Goal: Transaction & Acquisition: Purchase product/service

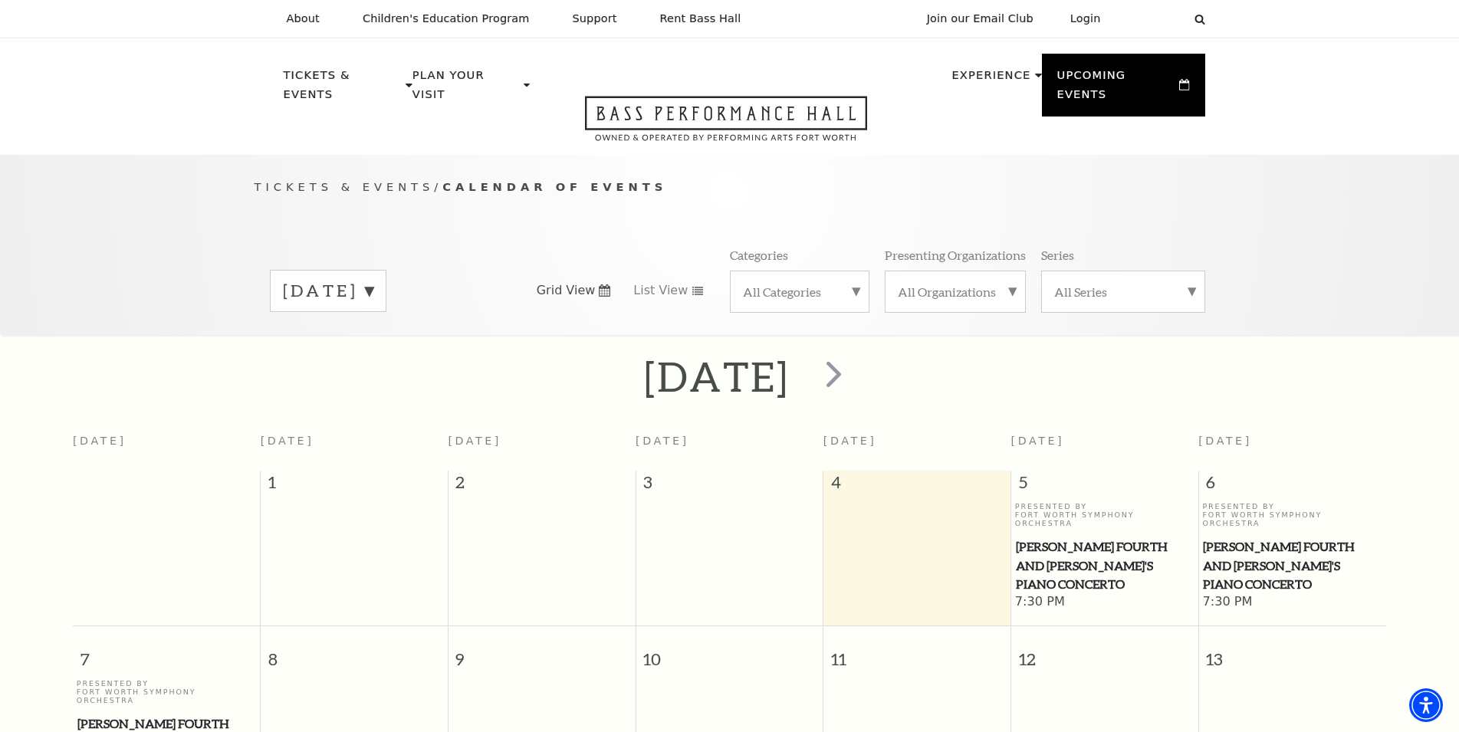
scroll to position [136, 0]
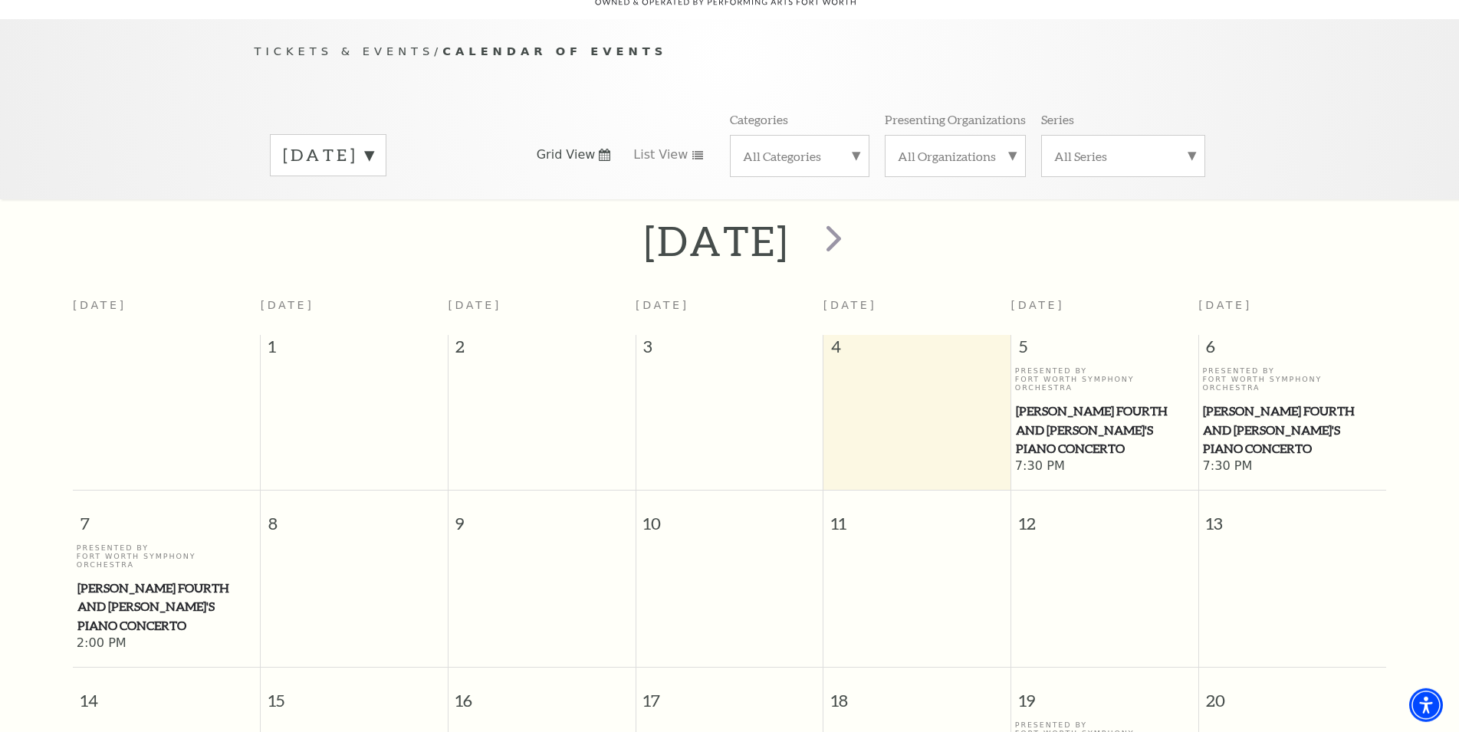
click at [373, 156] on label "September 2025" at bounding box center [328, 155] width 90 height 24
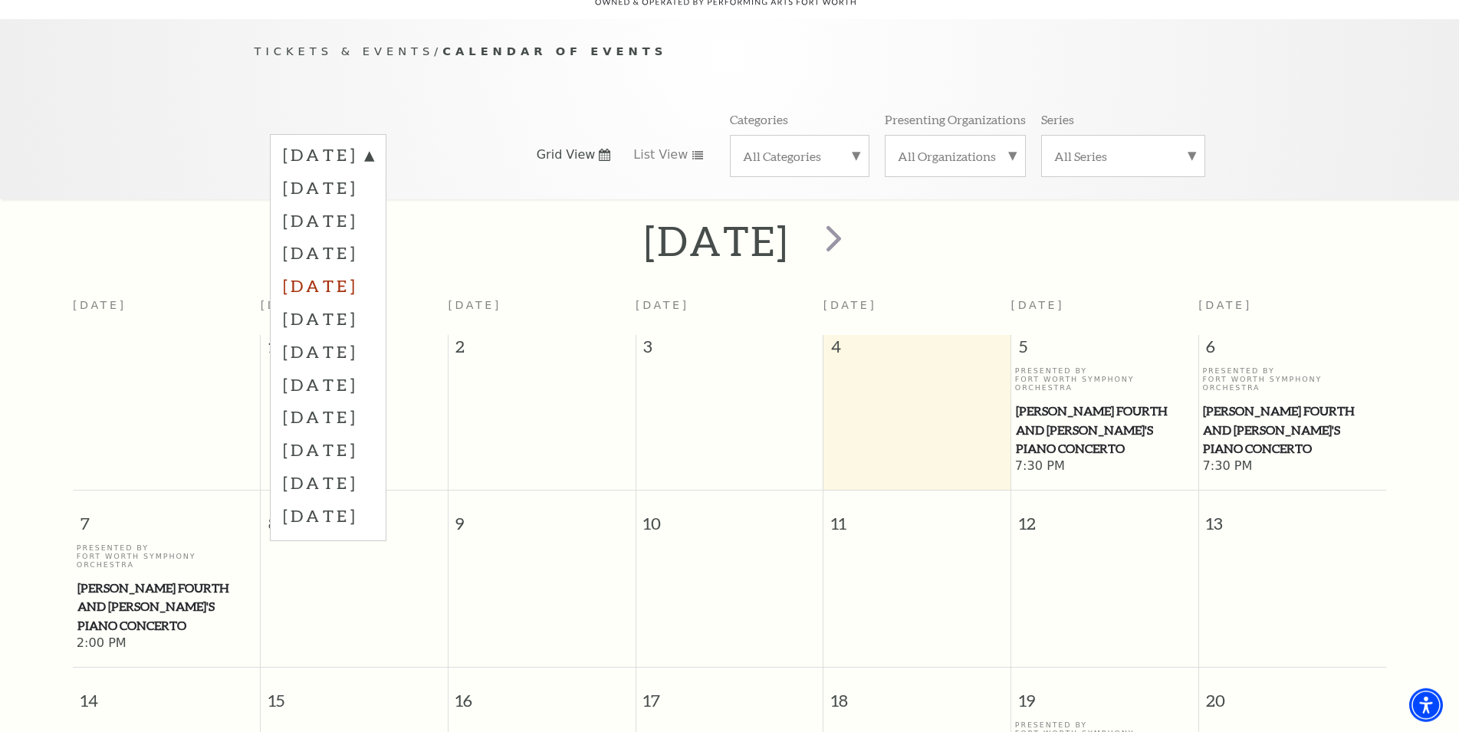
click at [373, 280] on label "January 2026" at bounding box center [328, 285] width 90 height 33
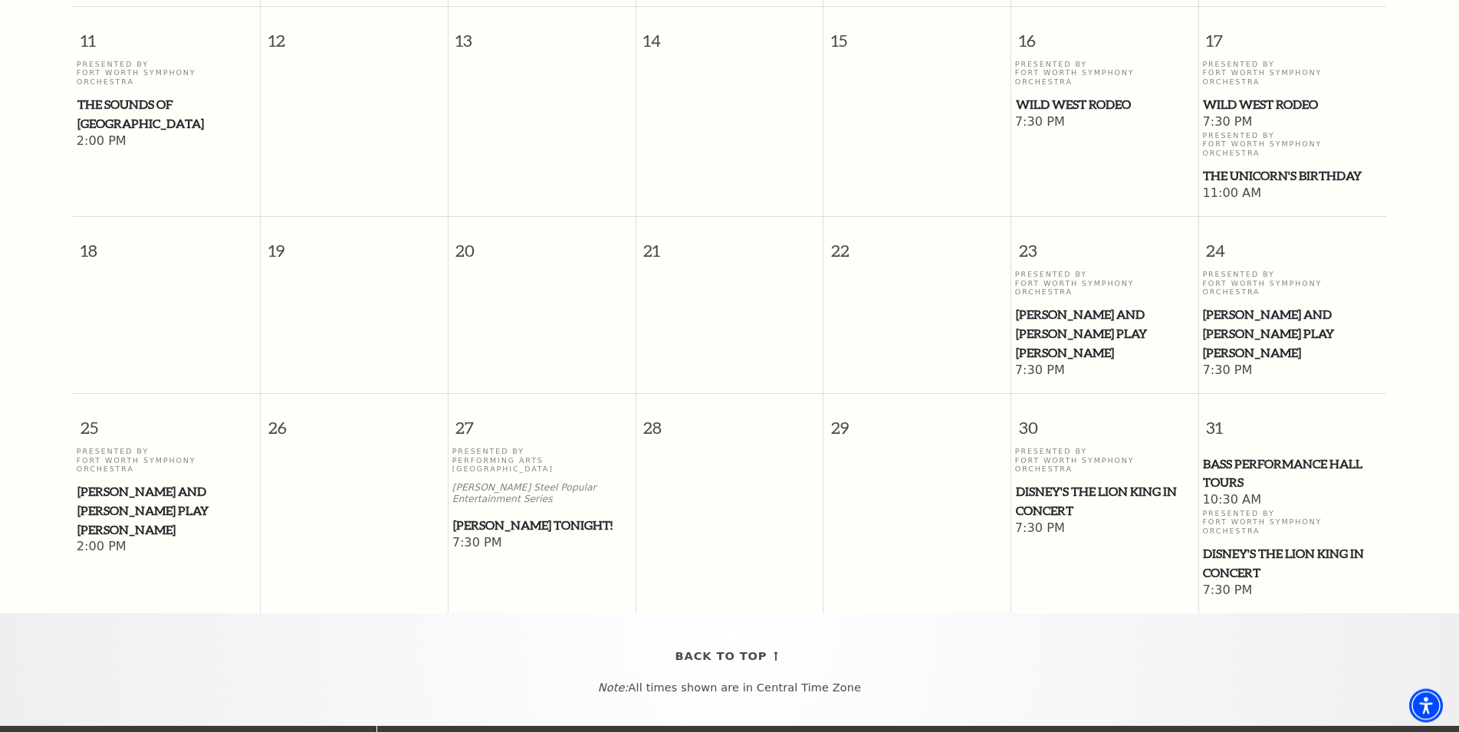
scroll to position [761, 0]
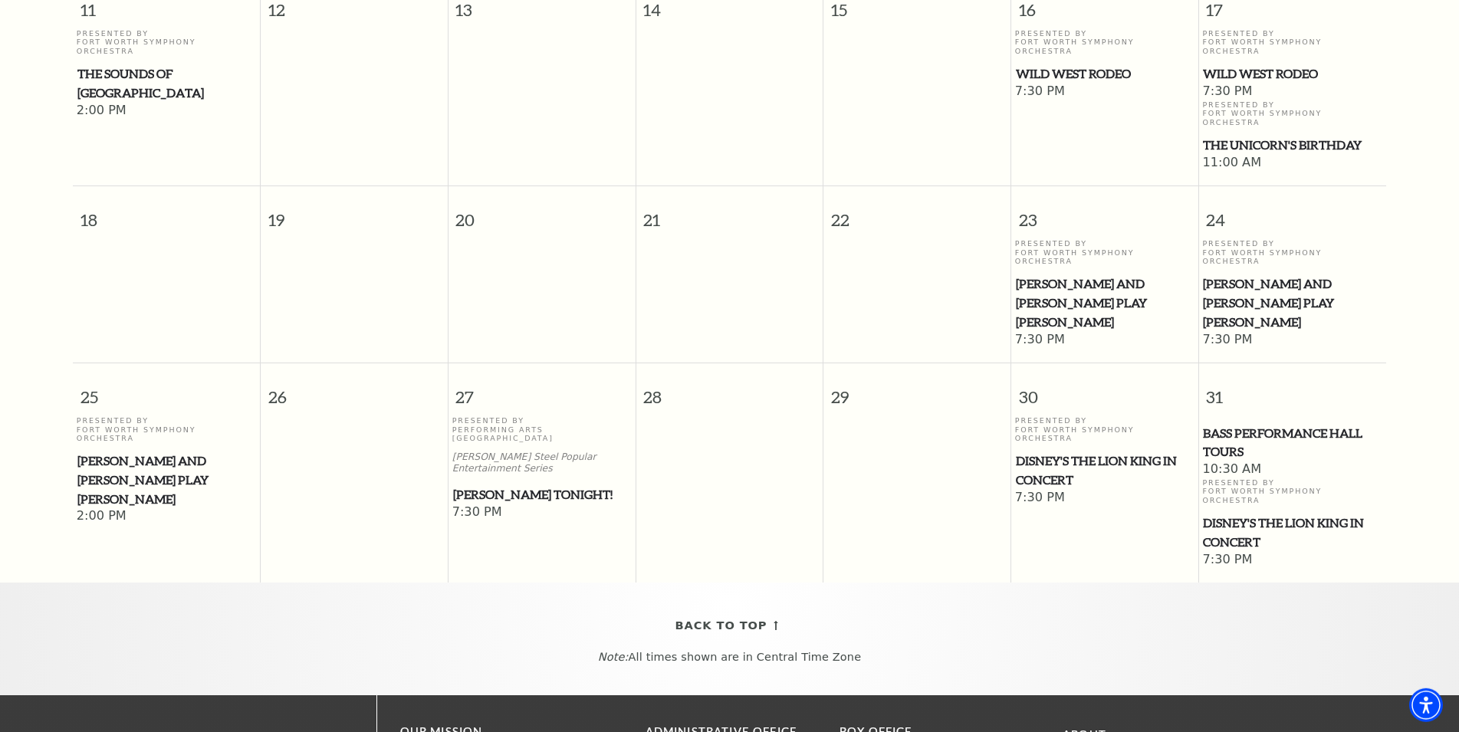
click at [538, 485] on span "[PERSON_NAME] Tonight!" at bounding box center [542, 494] width 178 height 19
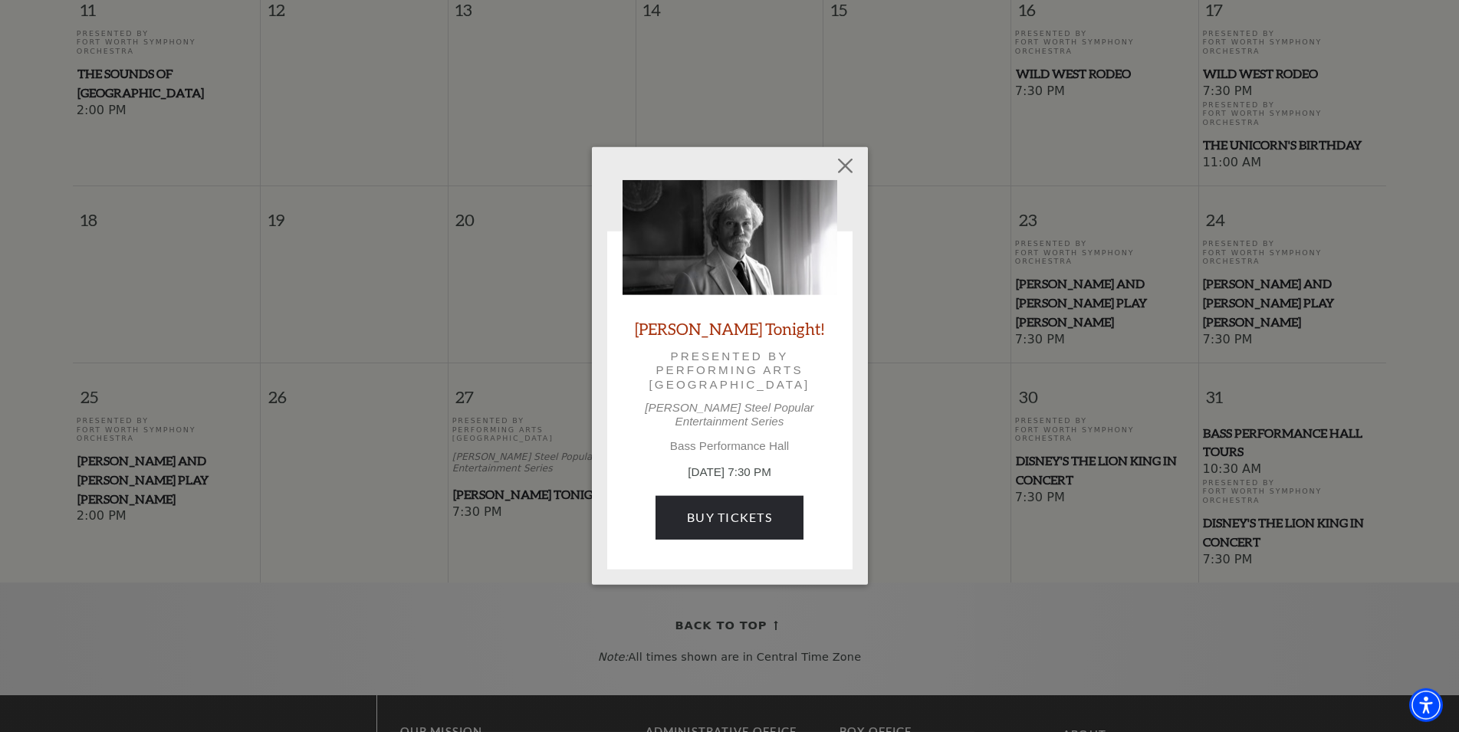
click at [706, 440] on p "Bass Performance Hall" at bounding box center [729, 446] width 215 height 14
click at [730, 510] on link "Buy Tickets" at bounding box center [729, 517] width 148 height 43
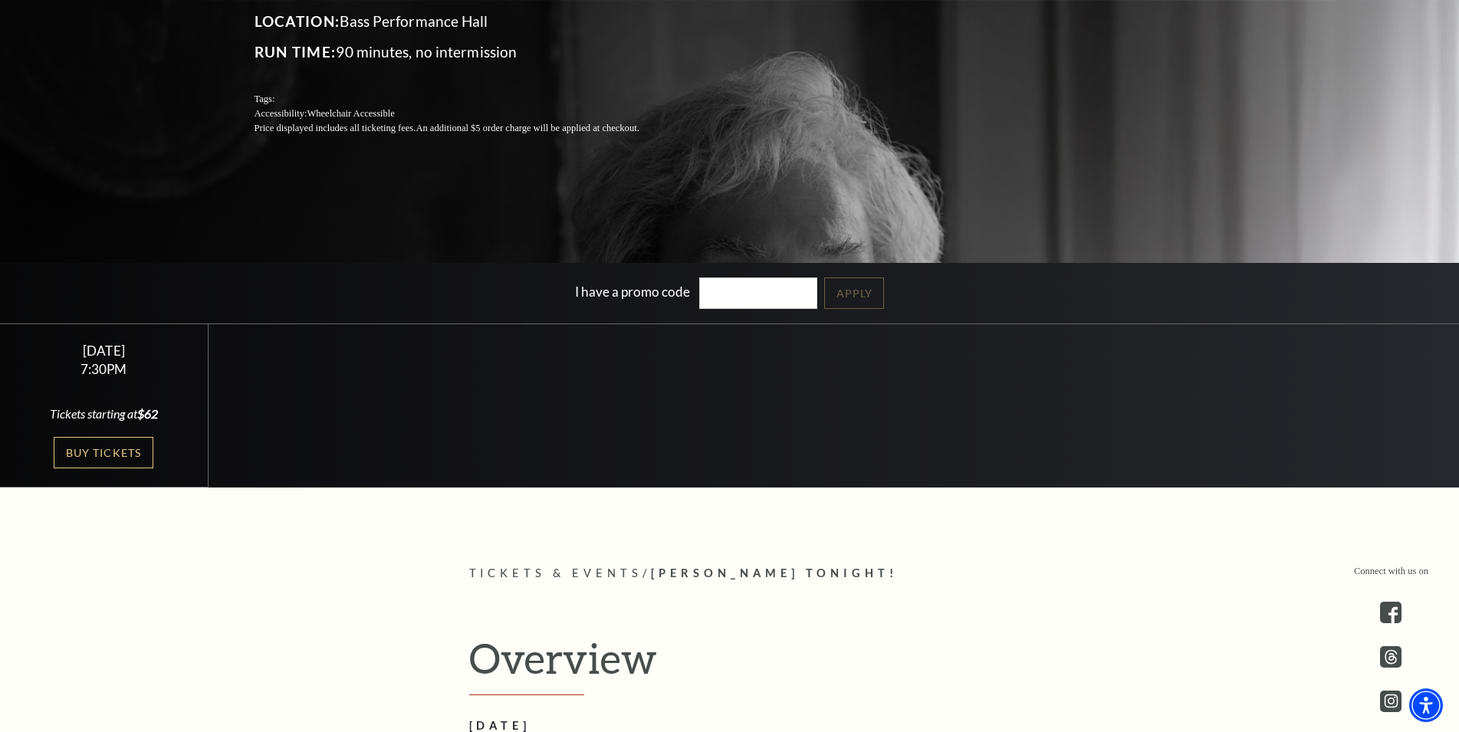
scroll to position [313, 0]
click at [80, 447] on link "Buy Tickets" at bounding box center [104, 453] width 100 height 31
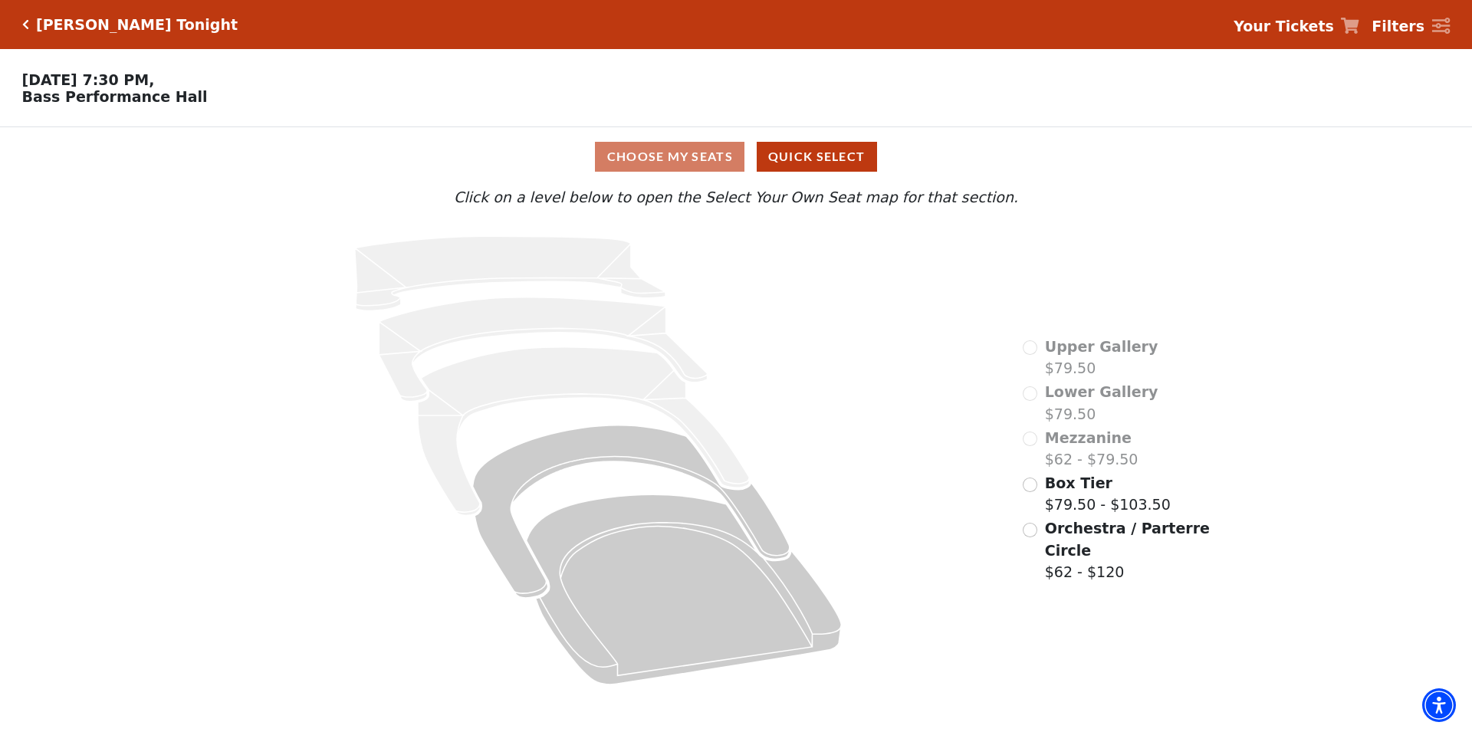
click at [1075, 538] on span "Orchestra / Parterre Circle" at bounding box center [1127, 539] width 165 height 39
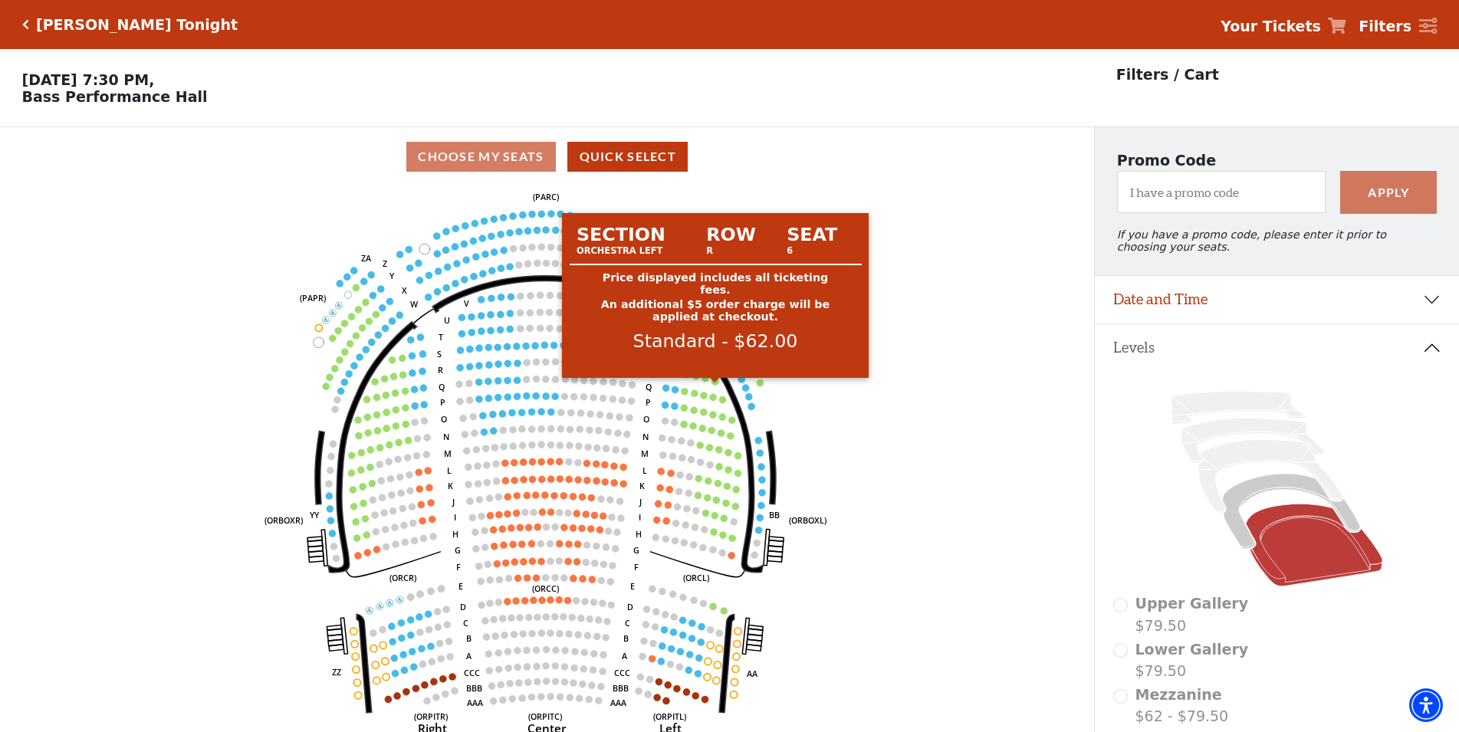
click at [715, 385] on circle at bounding box center [714, 381] width 7 height 7
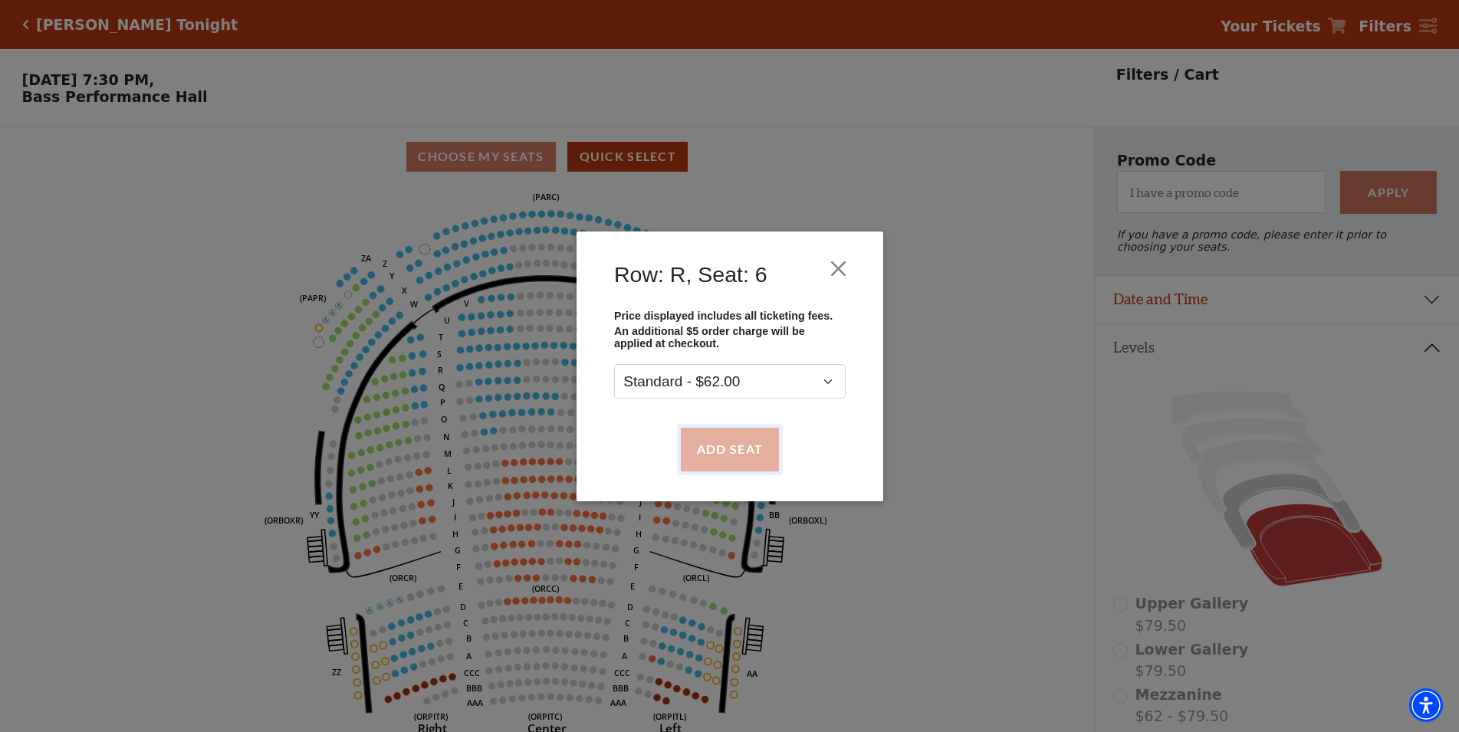
click at [724, 455] on button "Add Seat" at bounding box center [729, 449] width 98 height 43
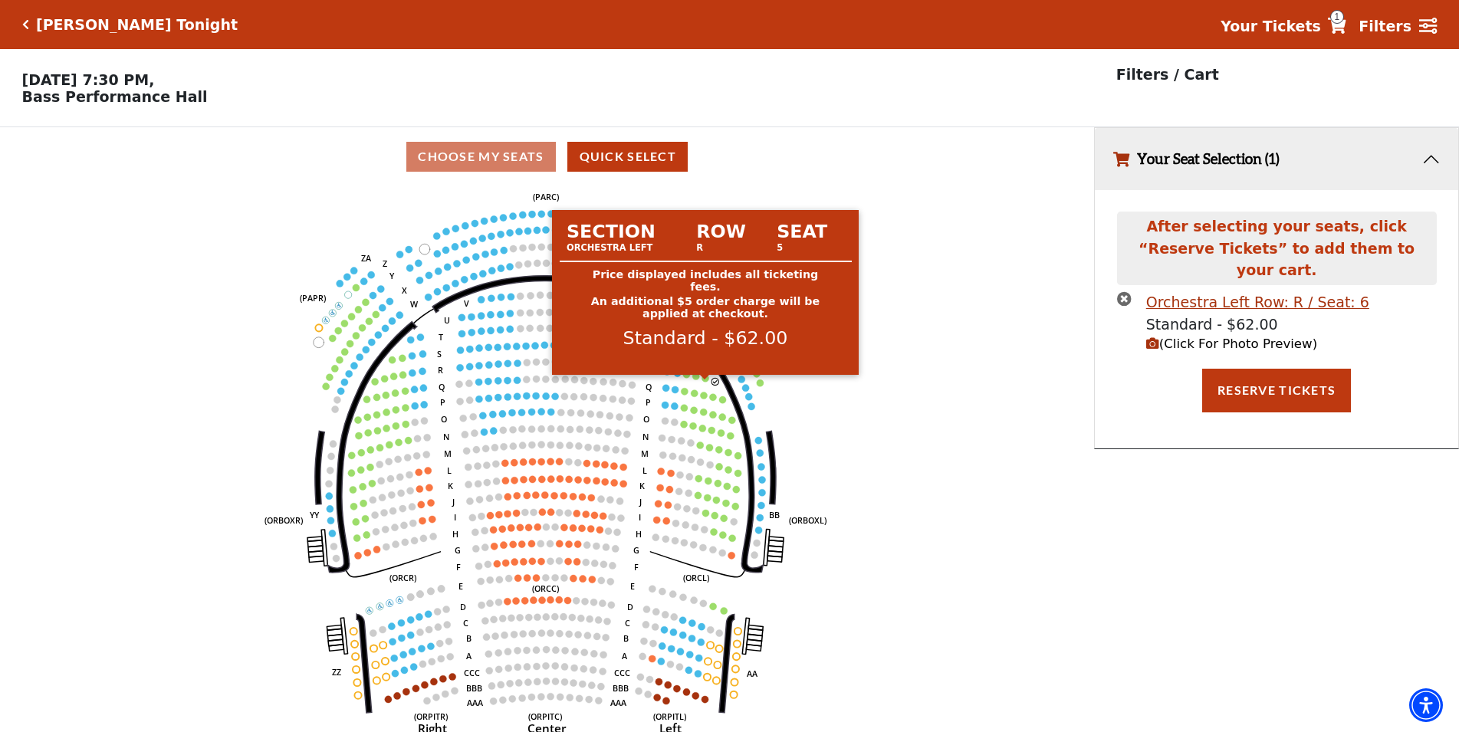
click at [704, 382] on circle at bounding box center [705, 378] width 7 height 7
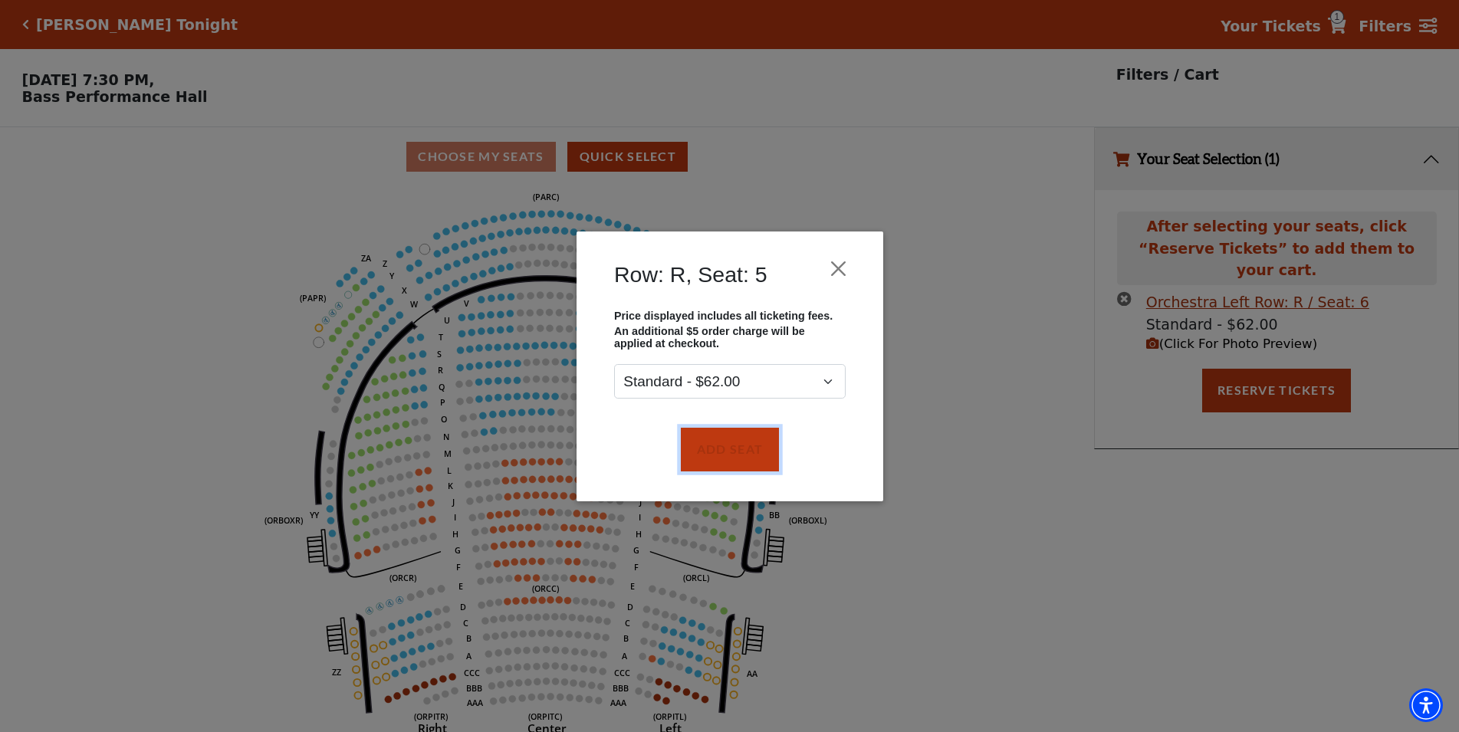
click at [741, 431] on button "Add Seat" at bounding box center [729, 449] width 98 height 43
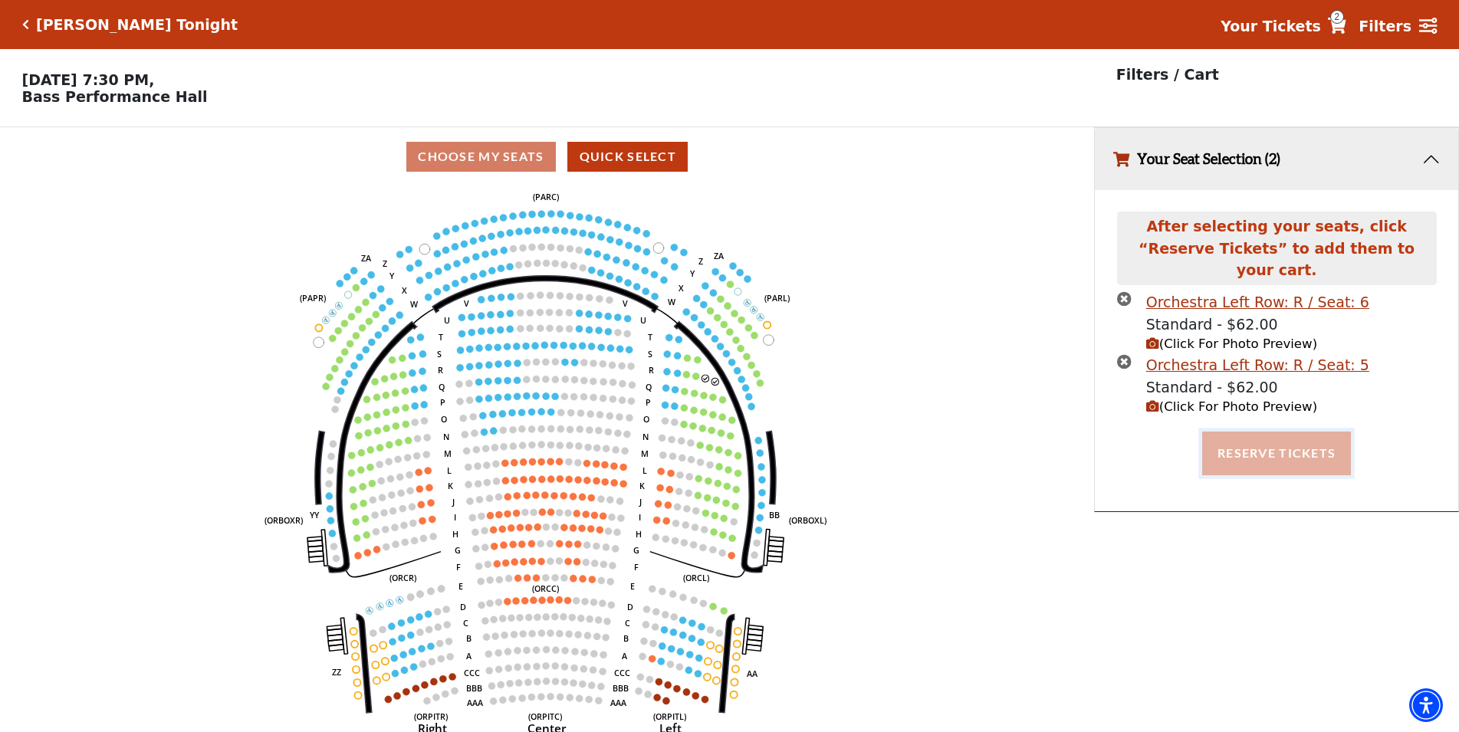
click at [1290, 435] on button "Reserve Tickets" at bounding box center [1276, 453] width 149 height 43
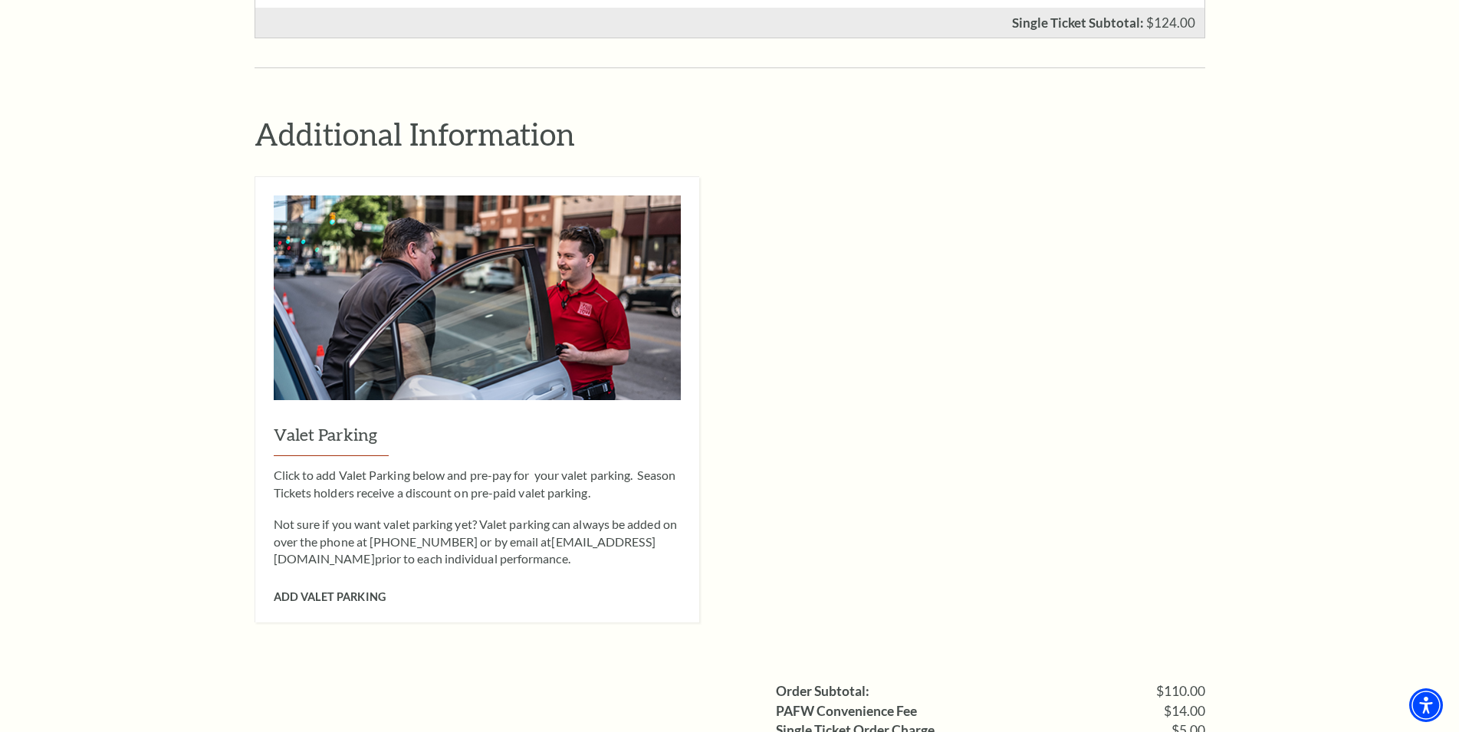
scroll to position [1251, 0]
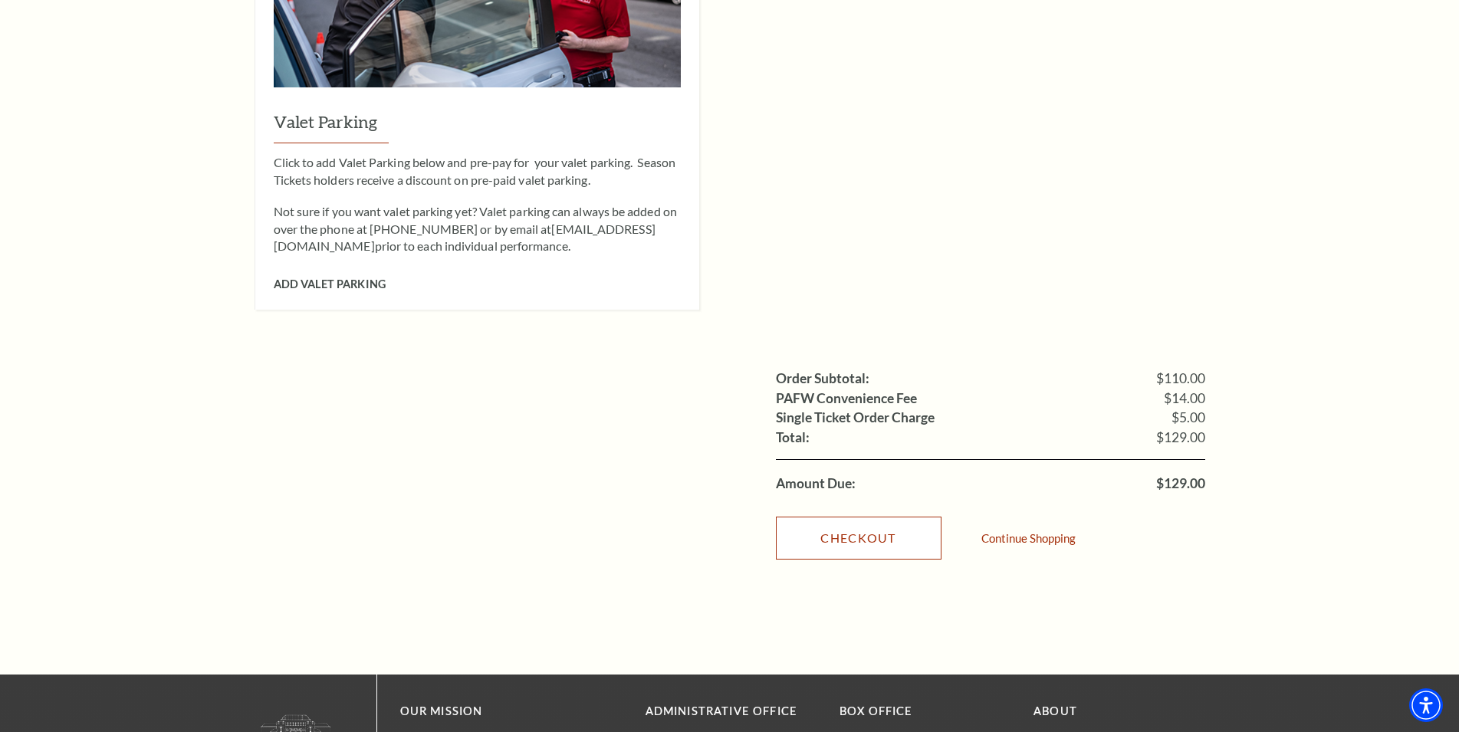
click at [848, 517] on link "Checkout" at bounding box center [859, 538] width 166 height 43
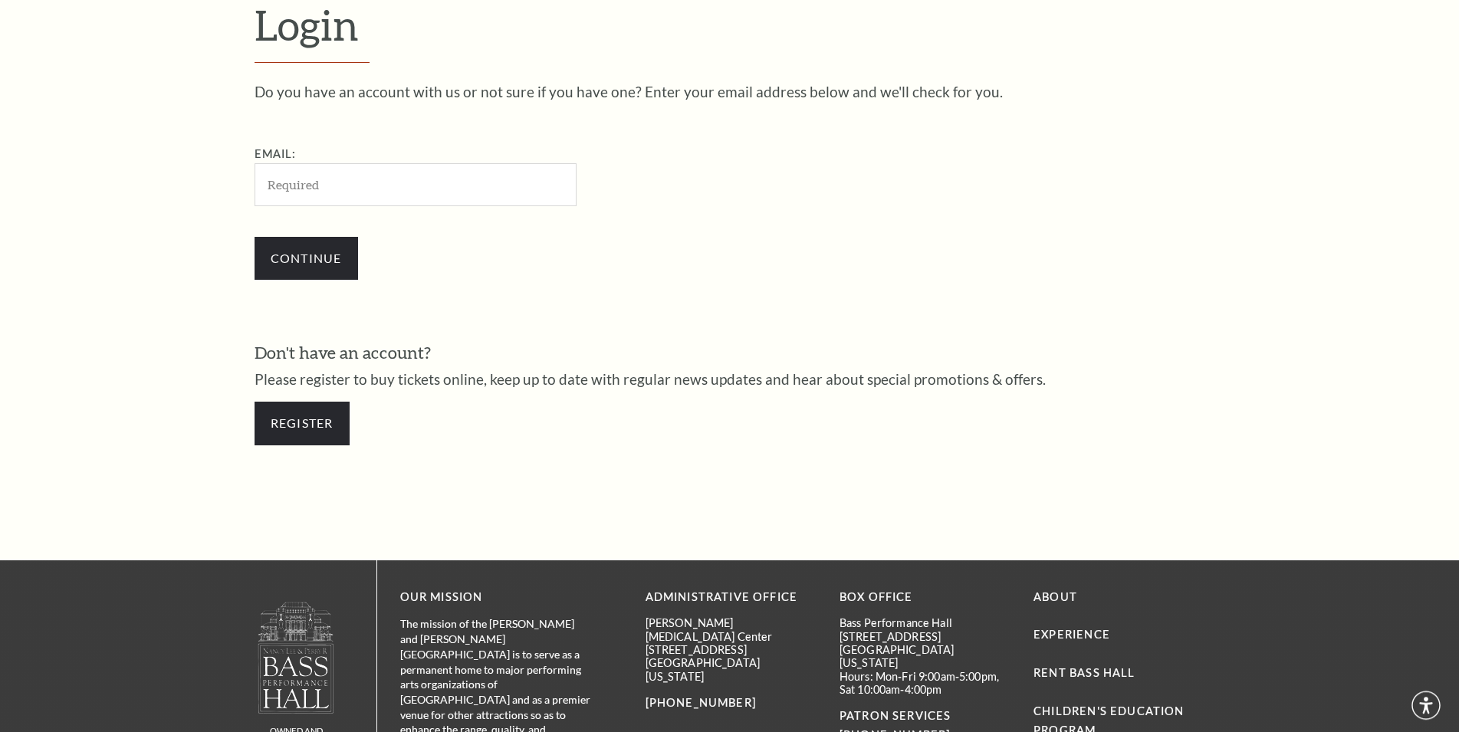
scroll to position [513, 0]
click at [428, 163] on div "Email:" at bounding box center [491, 175] width 475 height 61
click at [376, 179] on input "Email:" at bounding box center [415, 184] width 322 height 42
paste input "[EMAIL_ADDRESS][DOMAIN_NAME]"
type input "[EMAIL_ADDRESS][DOMAIN_NAME]"
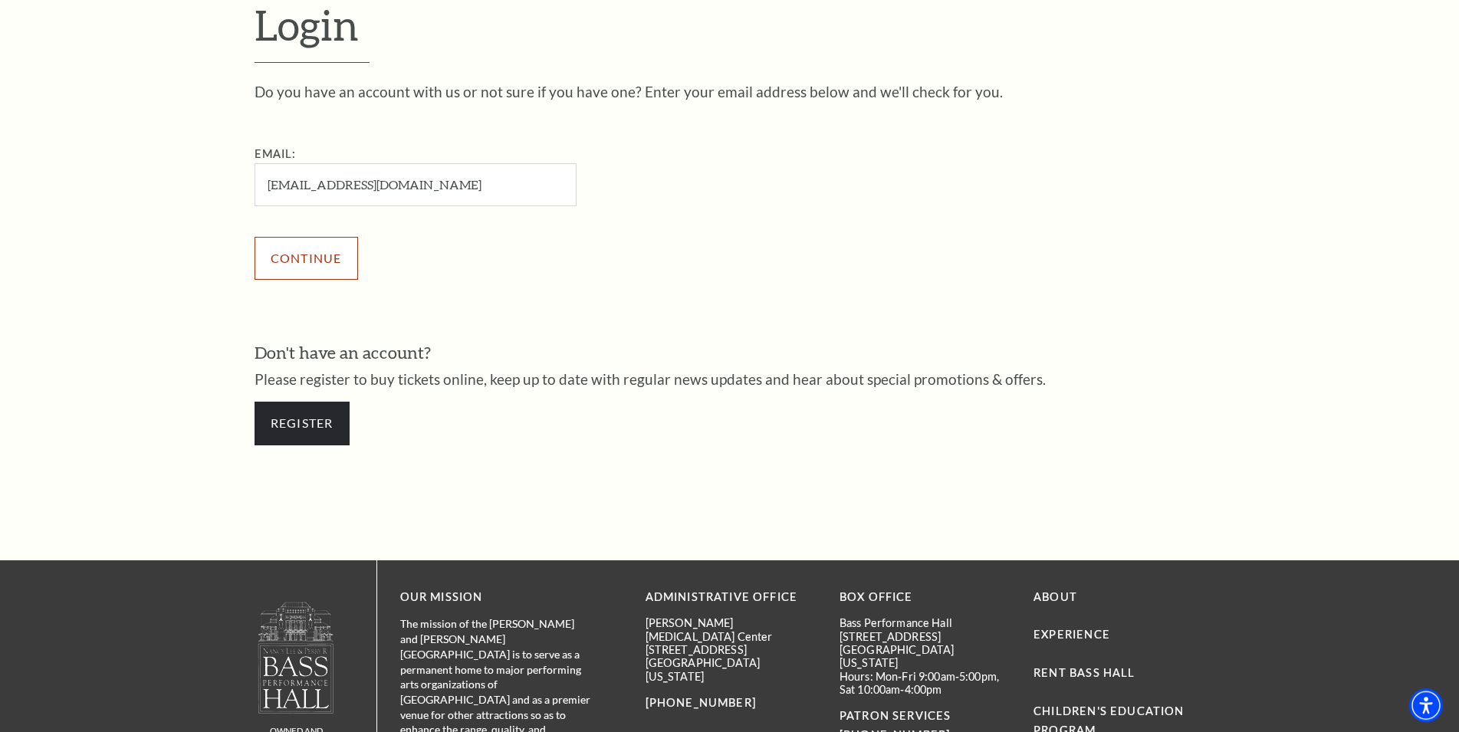
click at [320, 249] on input "Continue" at bounding box center [305, 258] width 103 height 43
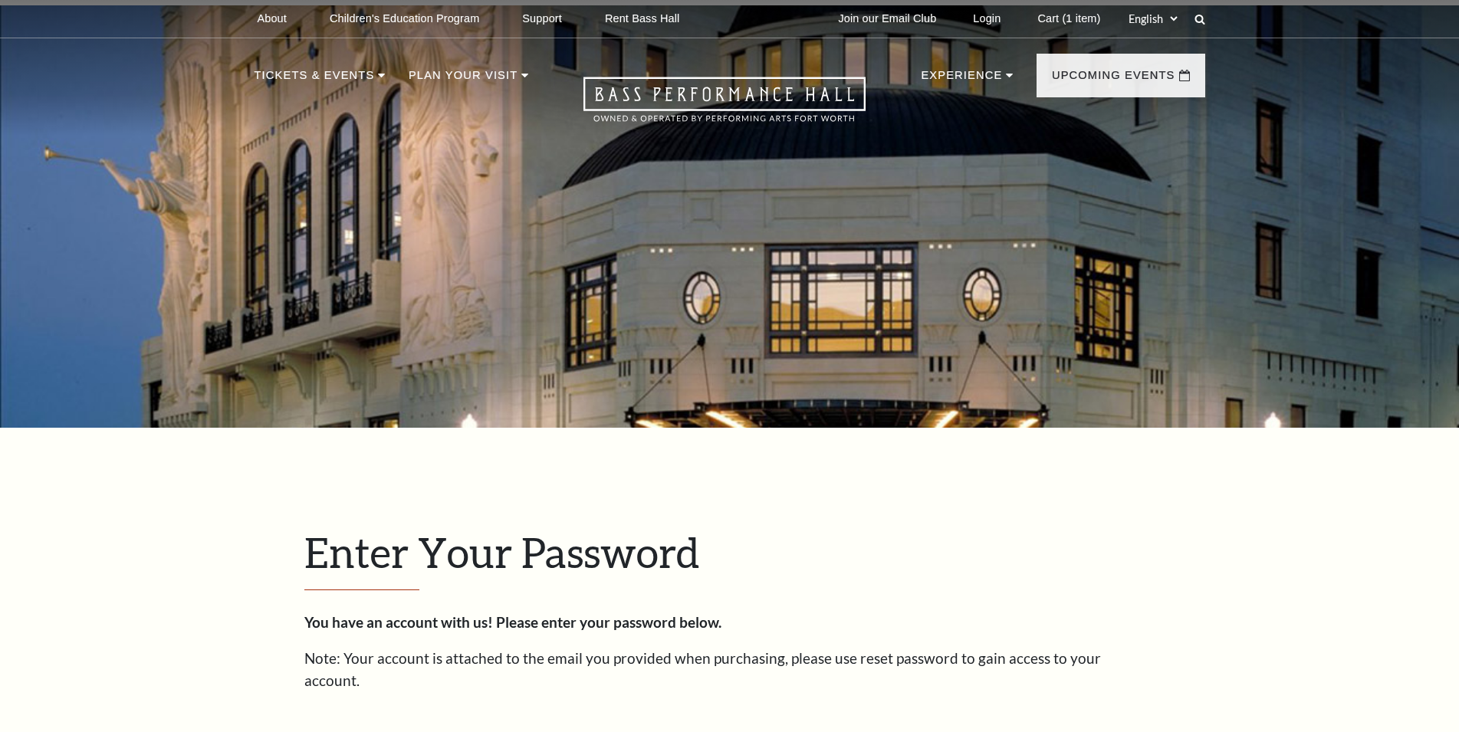
scroll to position [527, 0]
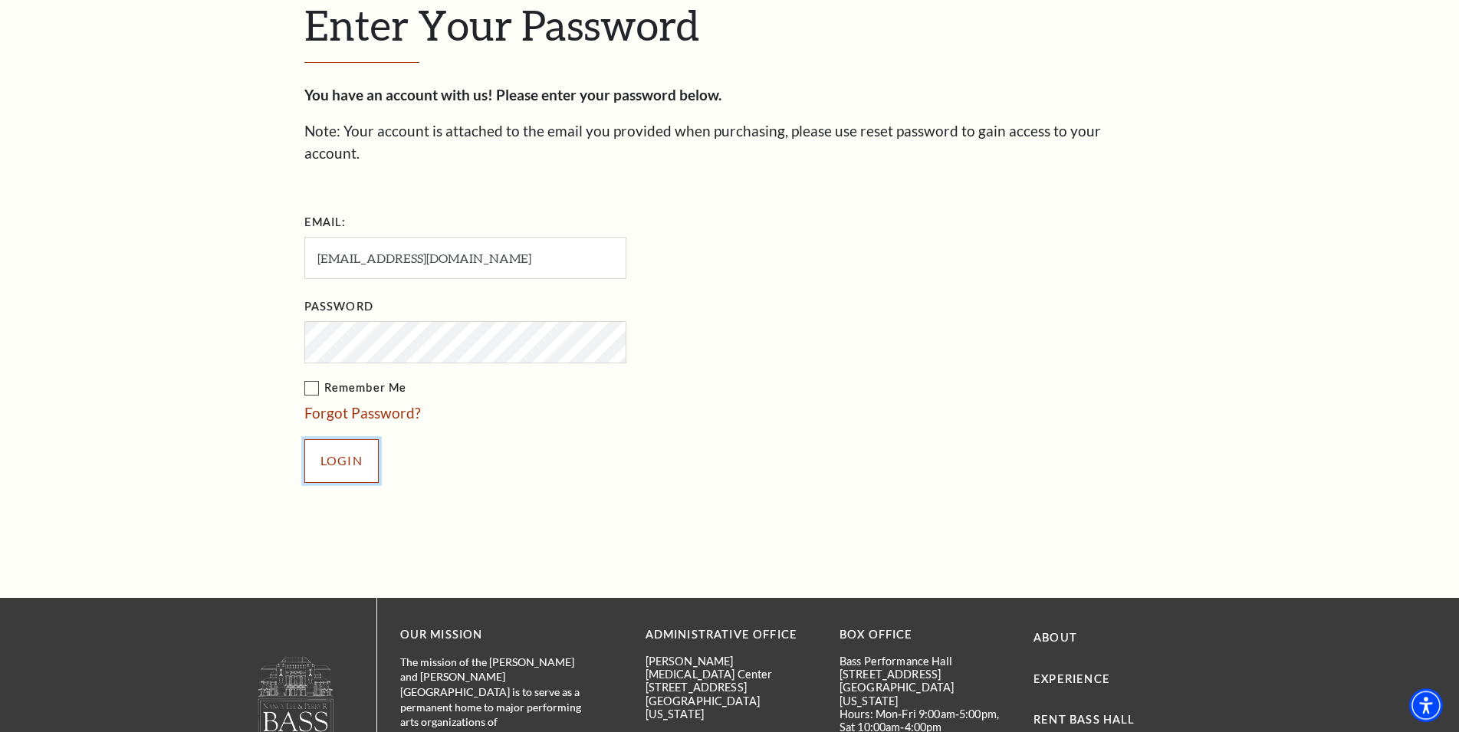
click at [350, 439] on input "Login" at bounding box center [341, 460] width 74 height 43
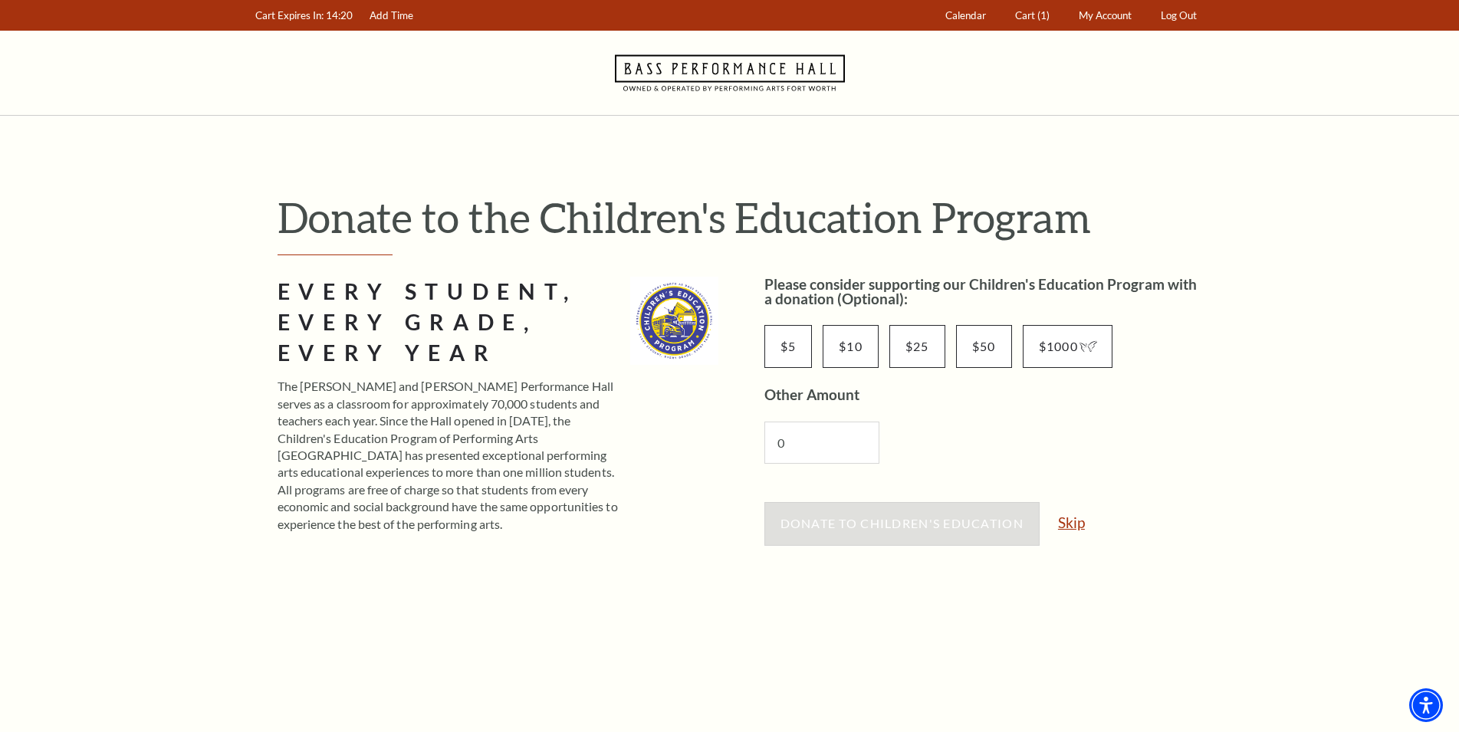
click at [1067, 523] on link "Skip" at bounding box center [1071, 522] width 27 height 15
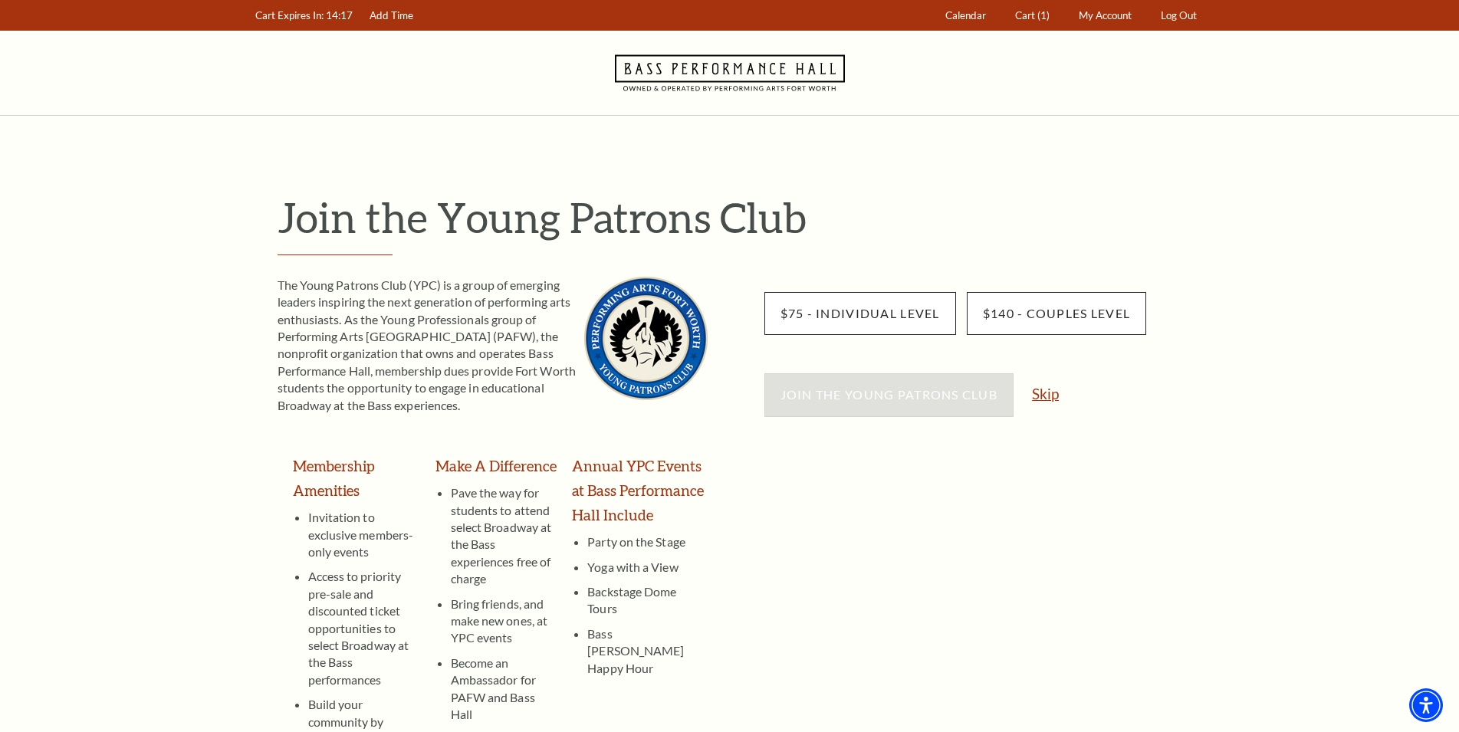
click at [1055, 394] on link "Skip" at bounding box center [1045, 393] width 27 height 15
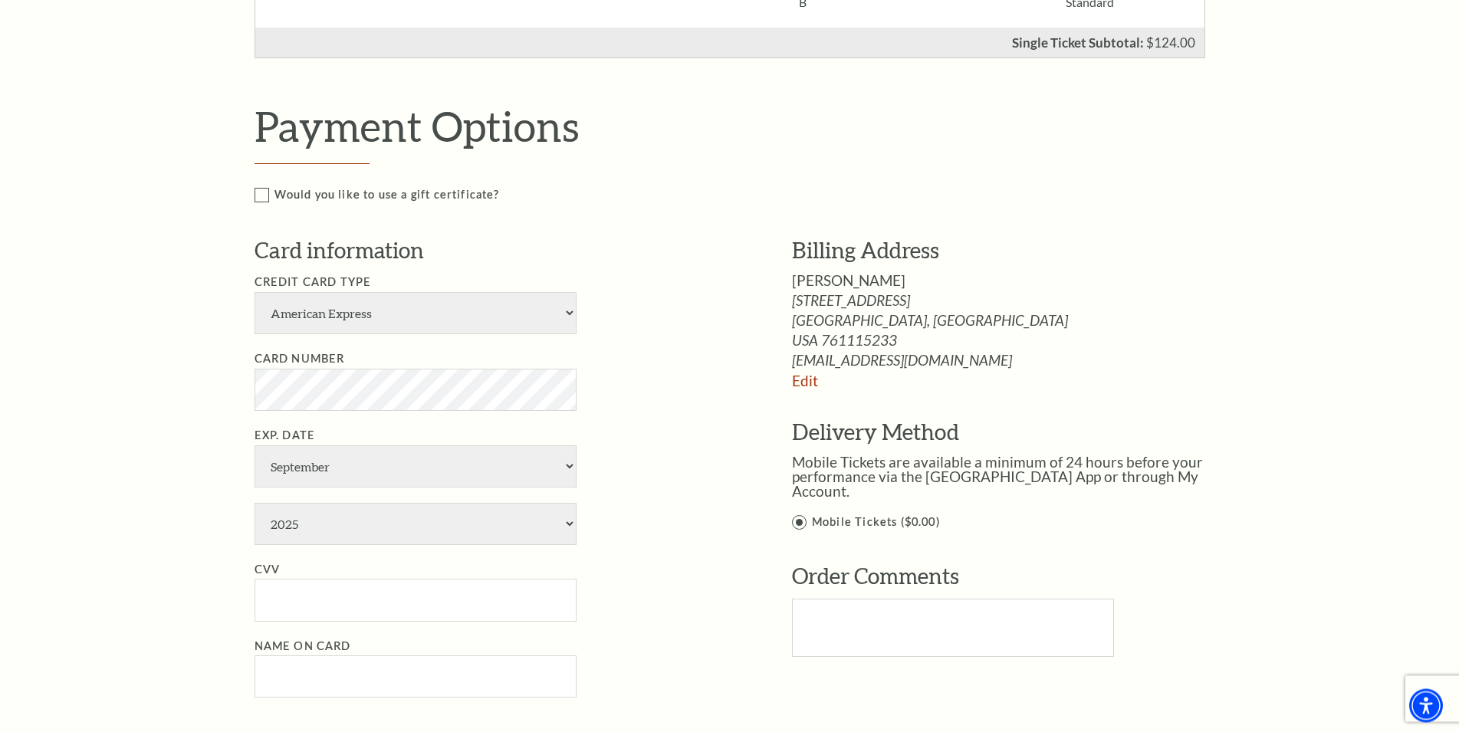
scroll to position [547, 0]
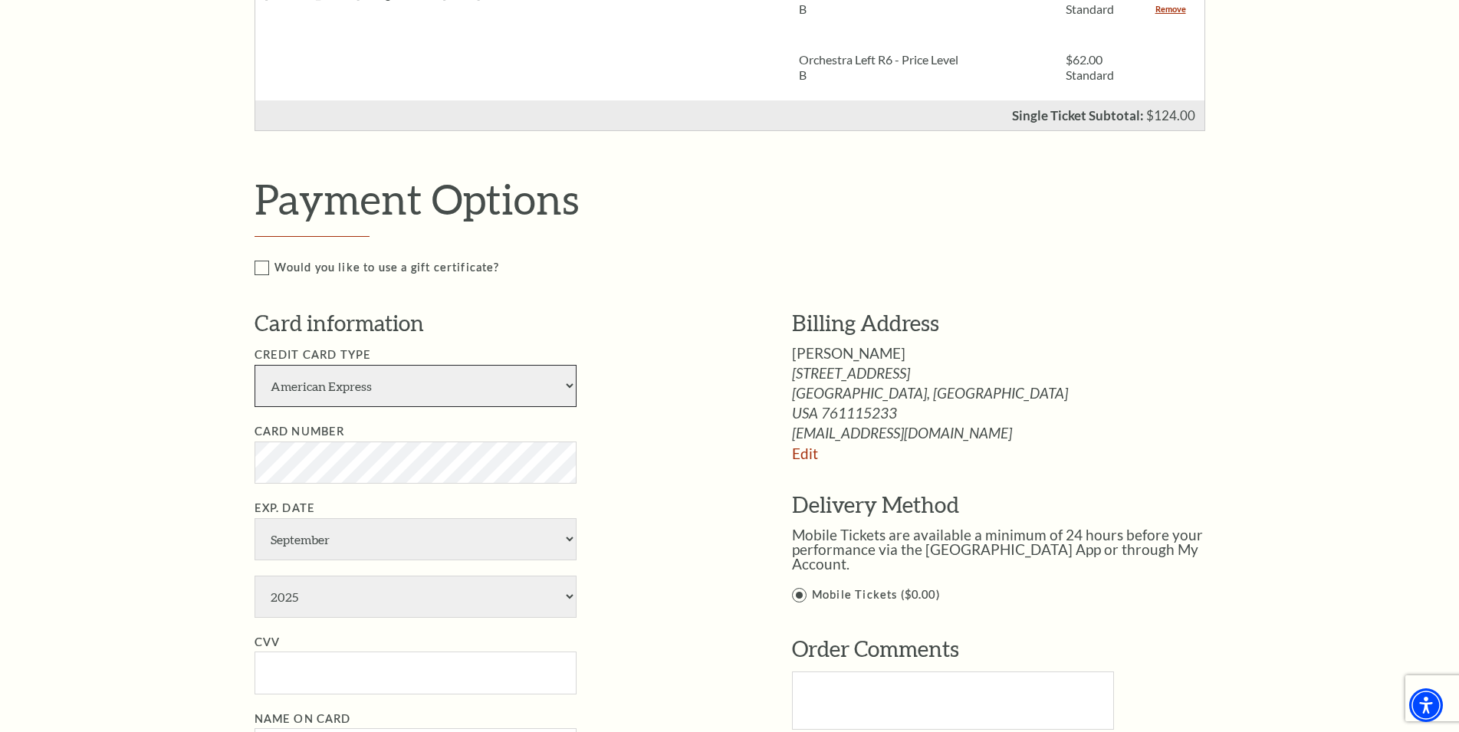
click at [254, 365] on select "American Express Visa Master Card Discover" at bounding box center [415, 386] width 322 height 42
click option "Master Card" at bounding box center [0, 0] width 0 height 0
click at [254, 365] on select "American Express Visa Master Card Discover" at bounding box center [415, 386] width 322 height 42
select select "24"
click option "Visa" at bounding box center [0, 0] width 0 height 0
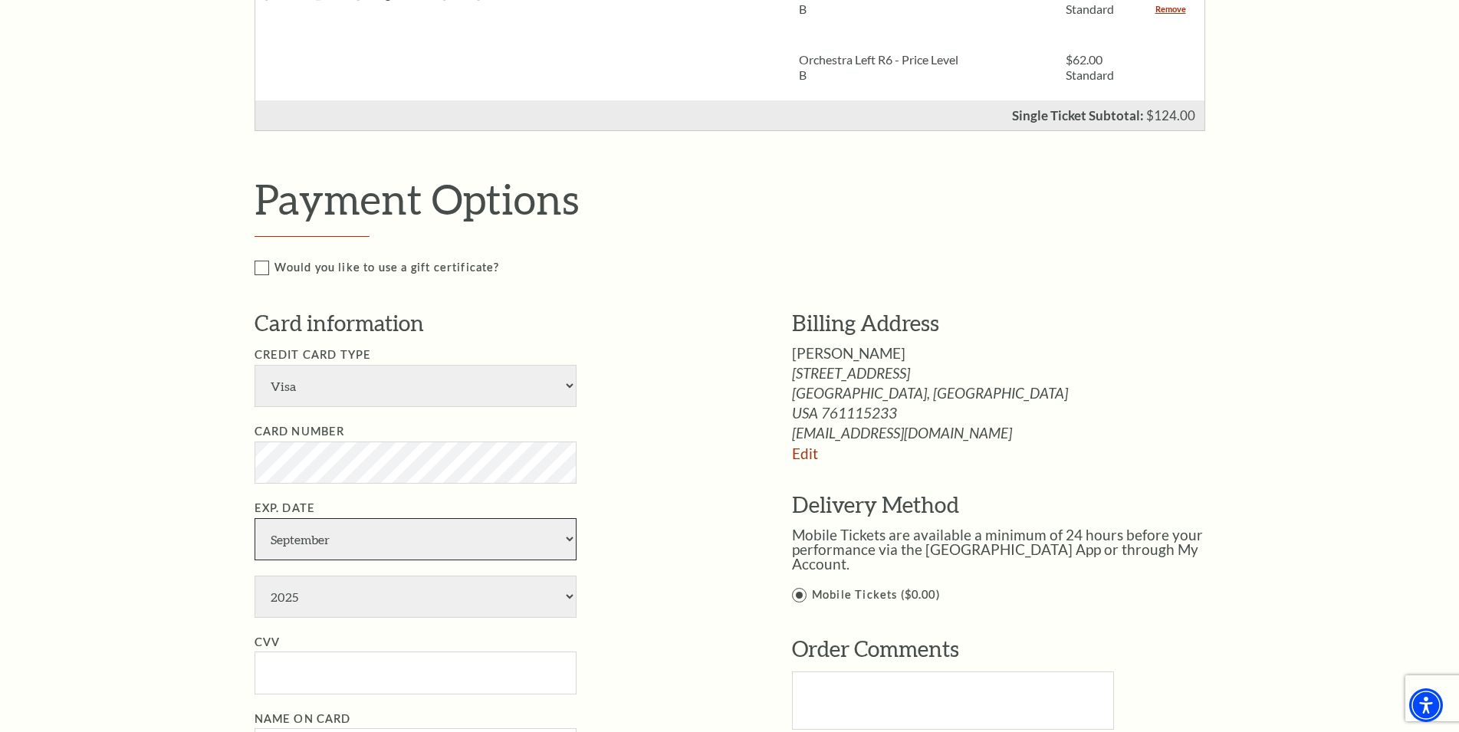
select select "8"
click option "August" at bounding box center [0, 0] width 0 height 0
click at [344, 573] on li "Exp. Date January February March April May June July August September October N…" at bounding box center [499, 558] width 491 height 119
click at [254, 576] on select "2025 2026 2027 2028 2029 2030 2031 2032 2033 2034" at bounding box center [415, 597] width 322 height 42
select select "2028"
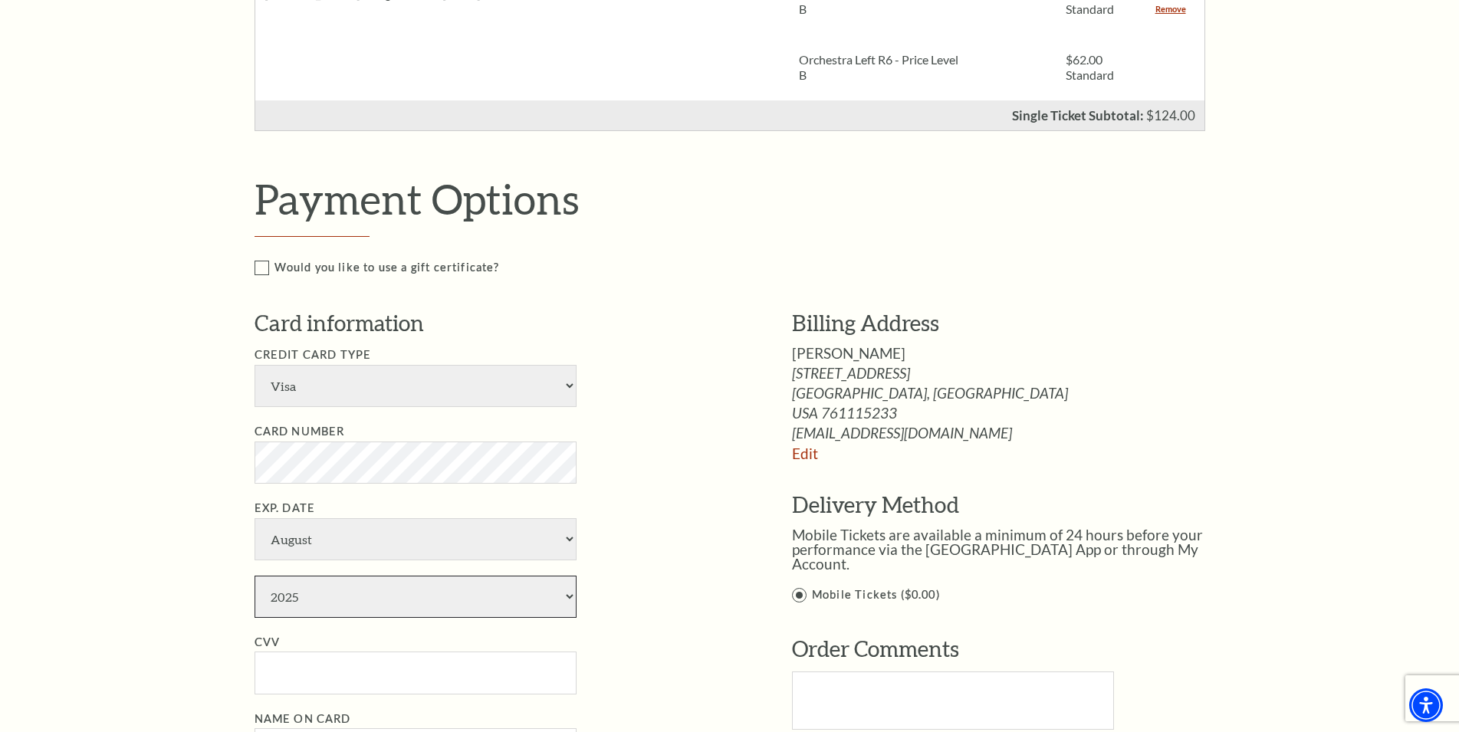
click option "2028" at bounding box center [0, 0] width 0 height 0
click at [432, 655] on input "CVV" at bounding box center [415, 672] width 322 height 42
type input "258"
click at [658, 504] on li "Exp. Date January February March April May June July August September October N…" at bounding box center [499, 558] width 491 height 119
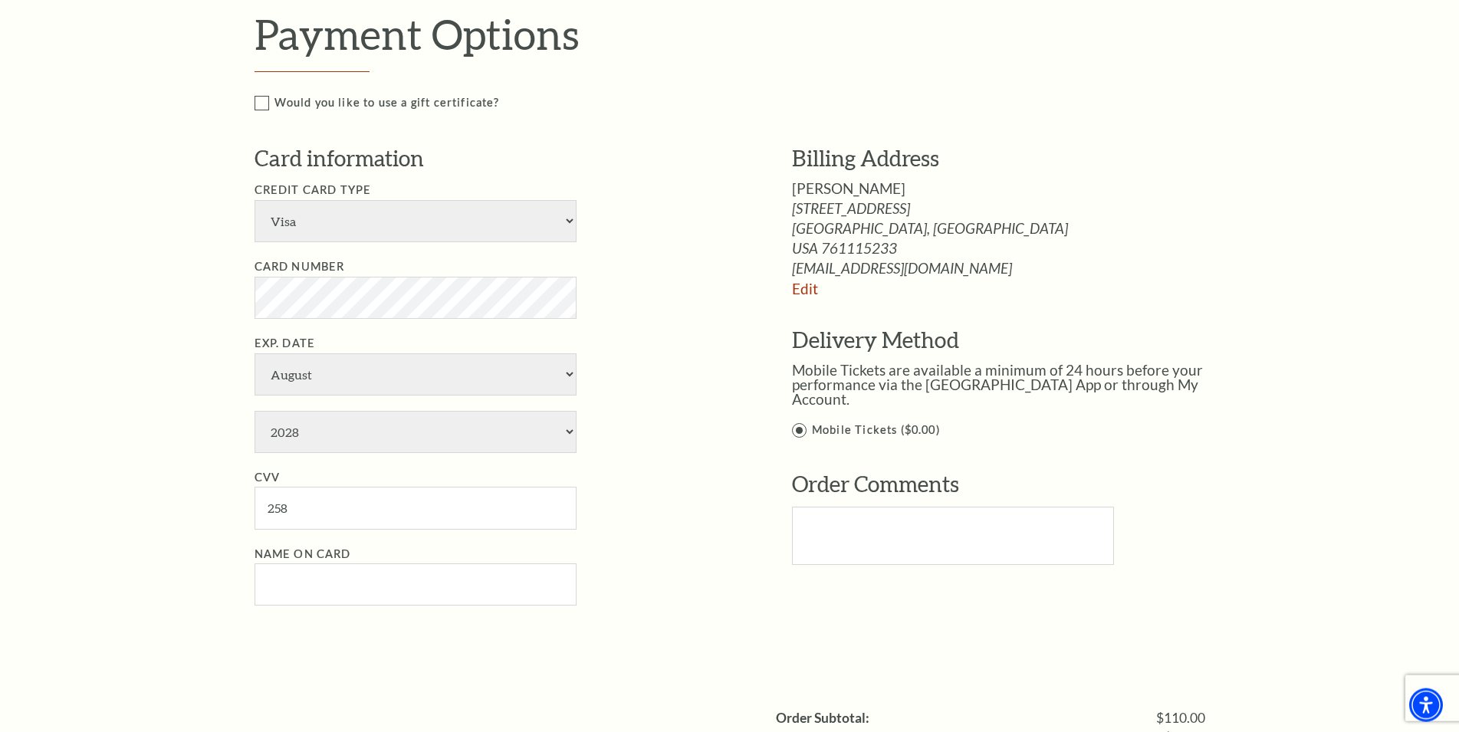
scroll to position [782, 0]
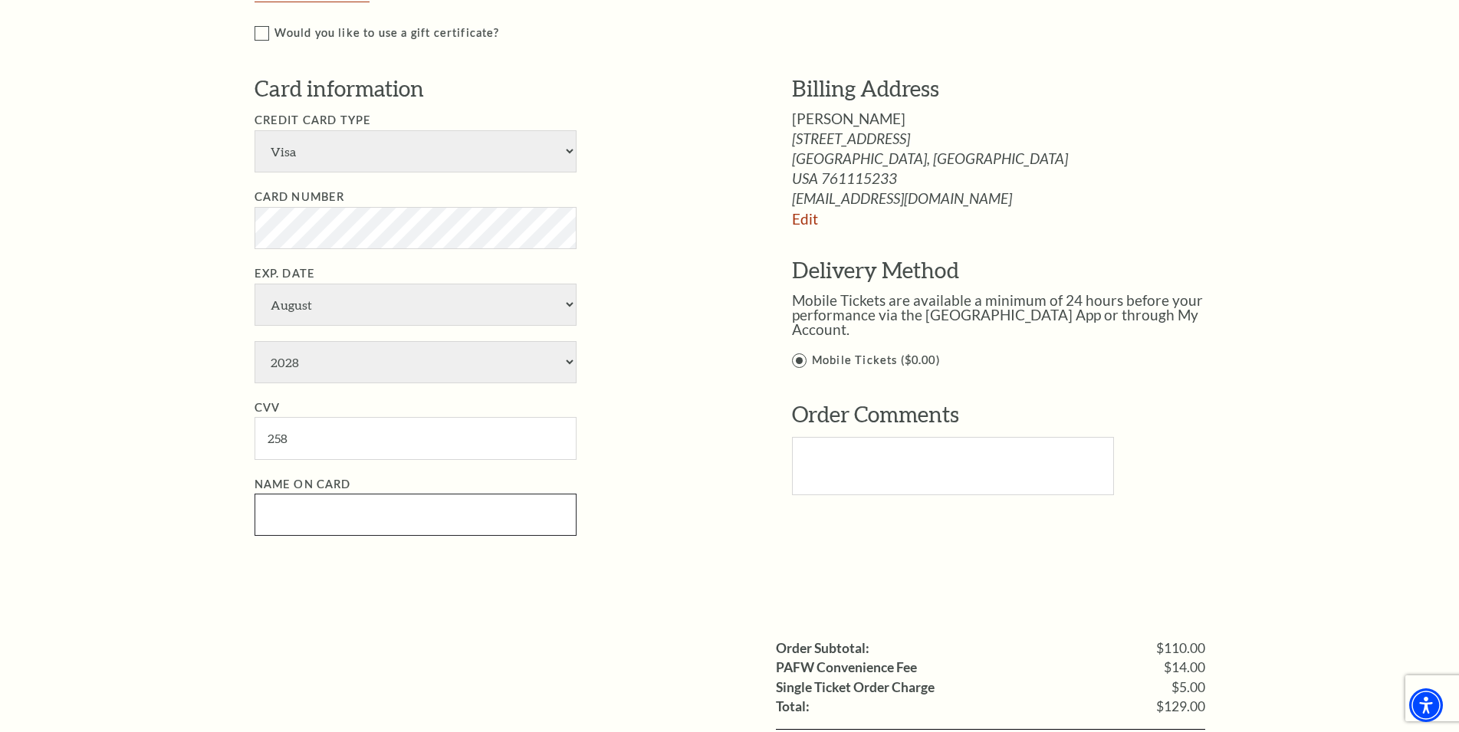
click at [332, 514] on input "Name on Card" at bounding box center [415, 515] width 322 height 42
paste input "Mike Forman"
type input "Mike Forman"
click at [724, 460] on ul "Credit Card Type American Express Visa Master Card Discover Card Number Exp. Da…" at bounding box center [499, 323] width 491 height 425
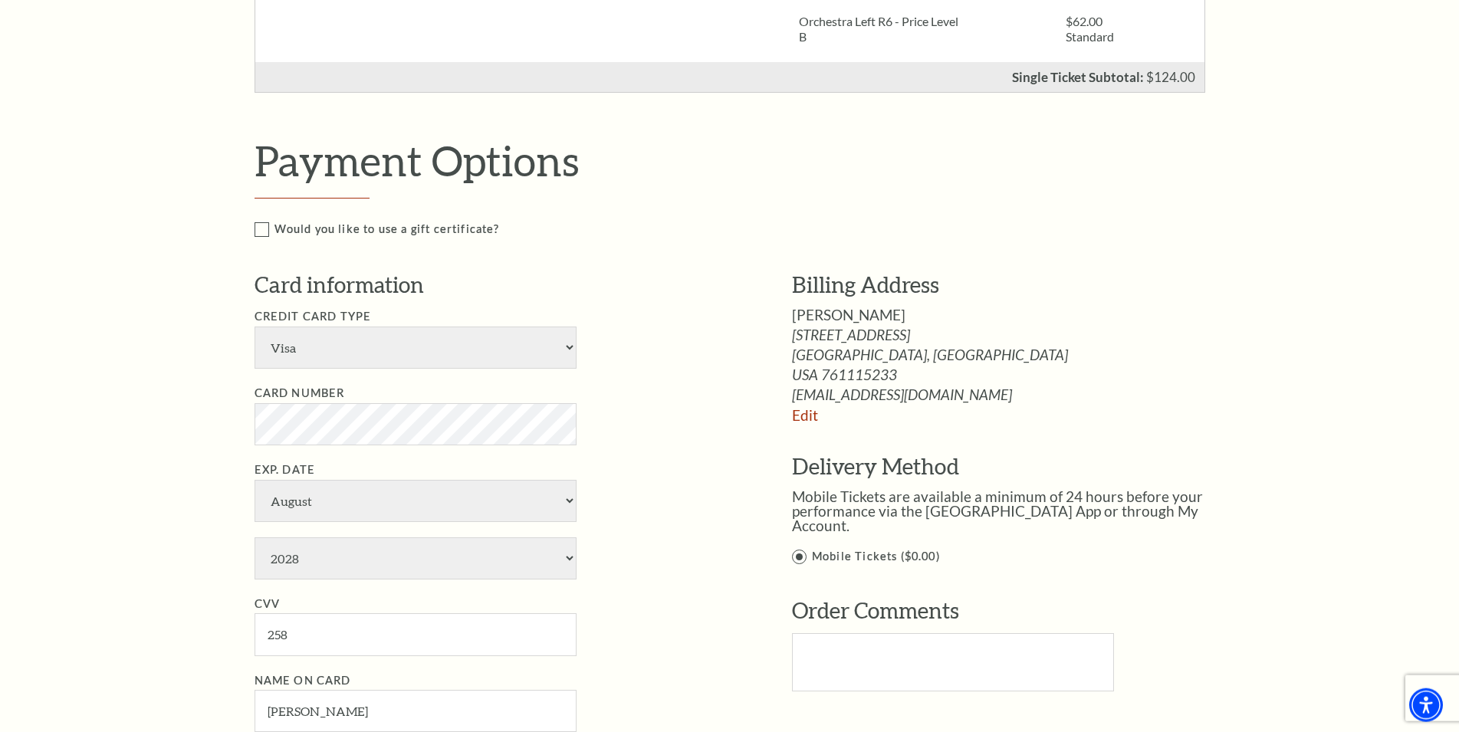
scroll to position [625, 0]
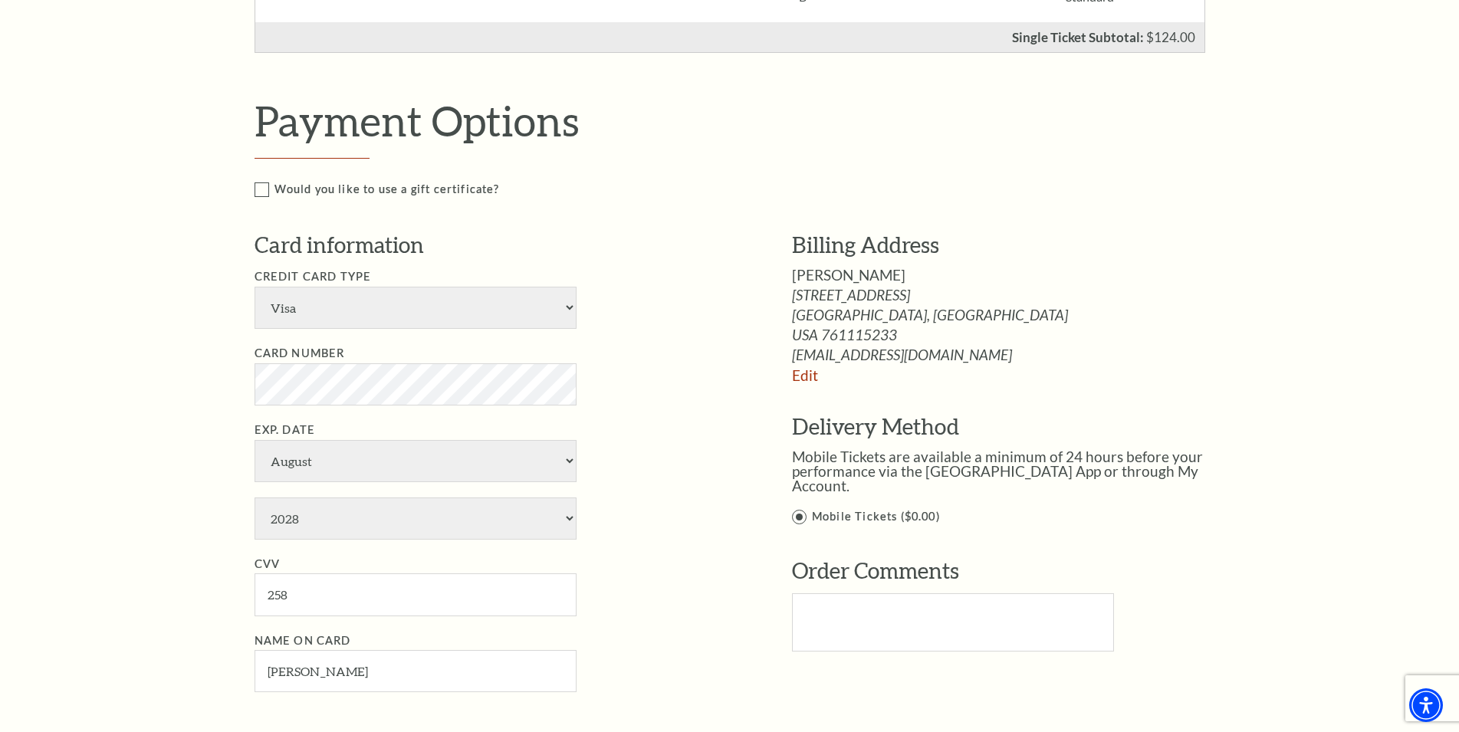
click at [755, 432] on div "Billing Address Mike Forman 3120 Fairview St Fort Worth, TX Edit Edit" at bounding box center [991, 452] width 491 height 444
click at [1126, 460] on p "Mobile Tickets are available a minimum of 24 hours before your performance via …" at bounding box center [1014, 471] width 445 height 44
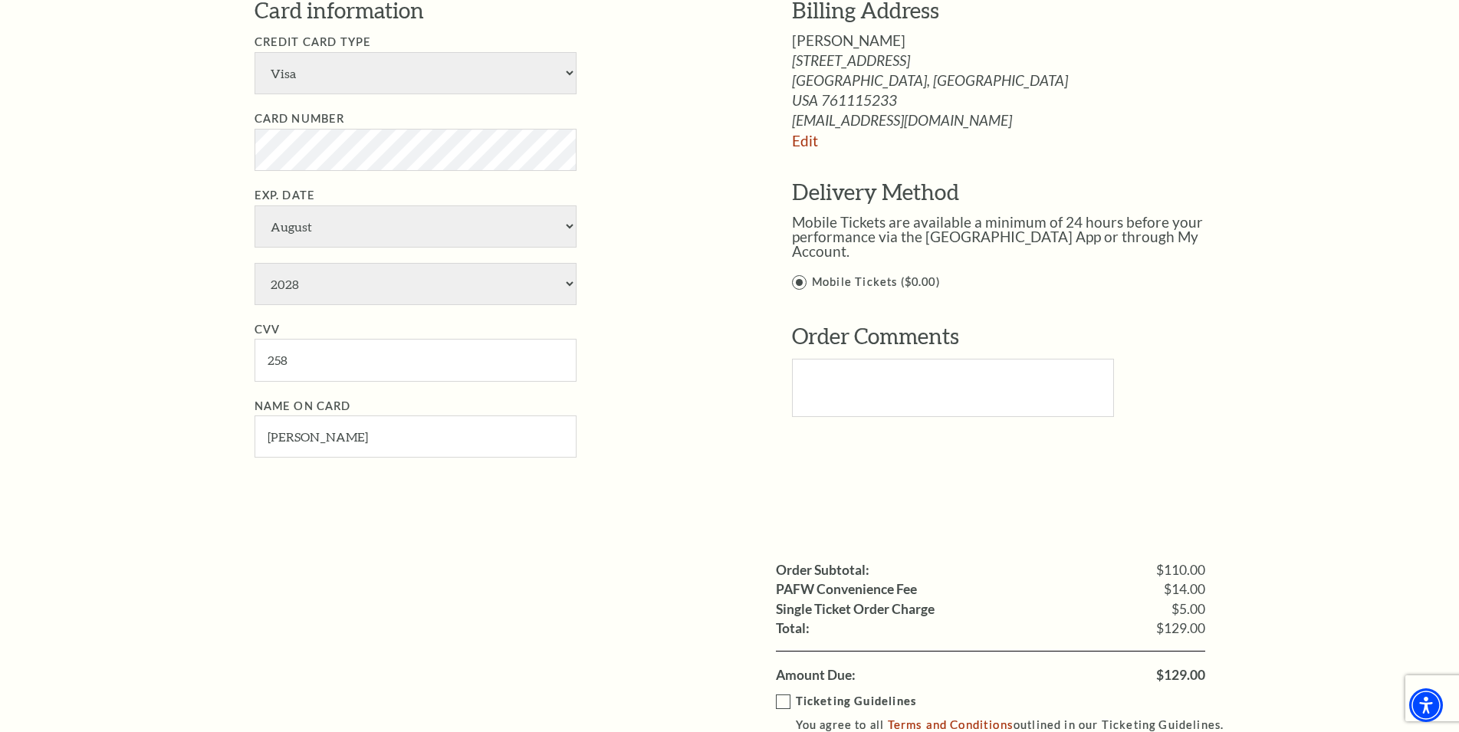
scroll to position [1094, 0]
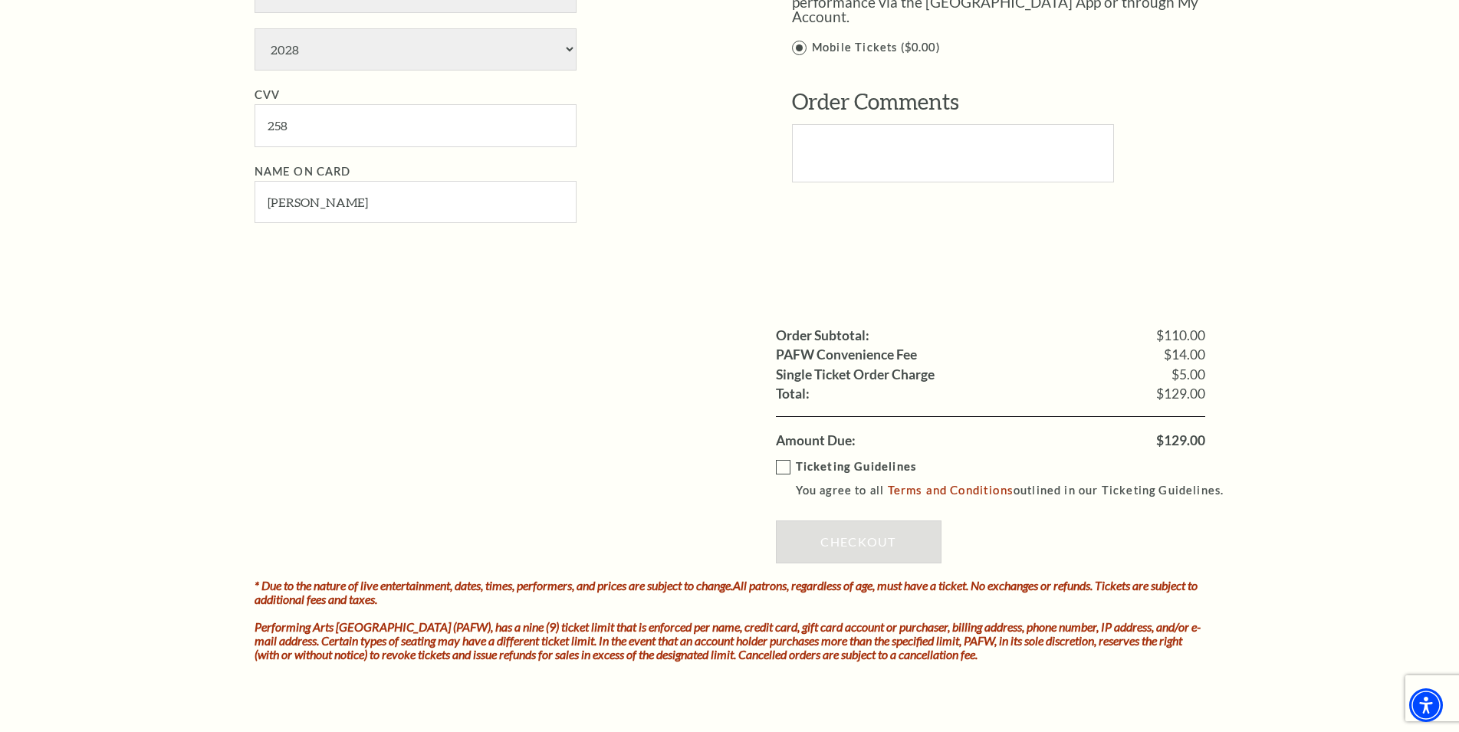
click at [777, 463] on label "Ticketing Guidelines You agree to all Terms and Conditions outlined in our Tick…" at bounding box center [1007, 479] width 462 height 42
click at [0, 0] on input "Ticketing Guidelines You agree to all Terms and Conditions outlined in our Tick…" at bounding box center [0, 0] width 0 height 0
click at [843, 537] on link "Checkout" at bounding box center [859, 541] width 166 height 43
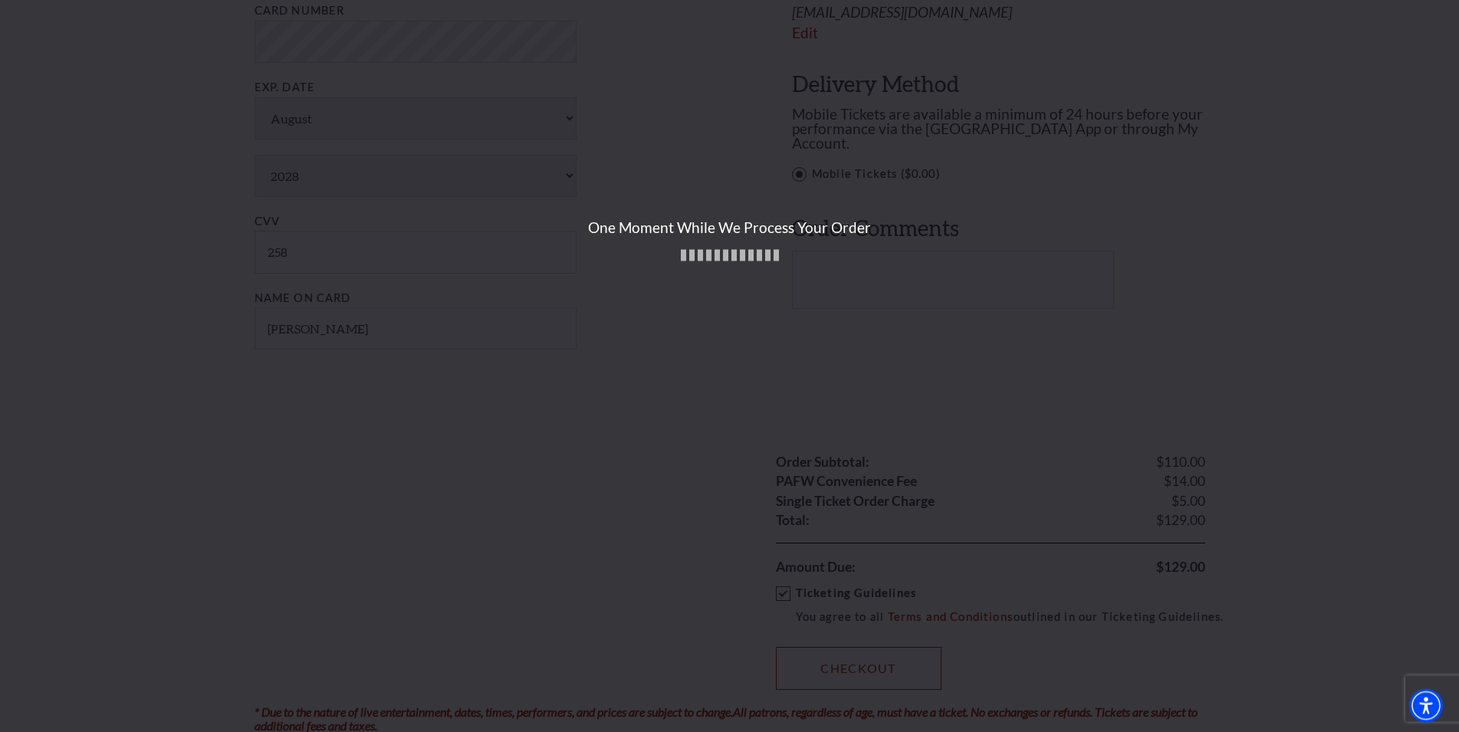
scroll to position [938, 0]
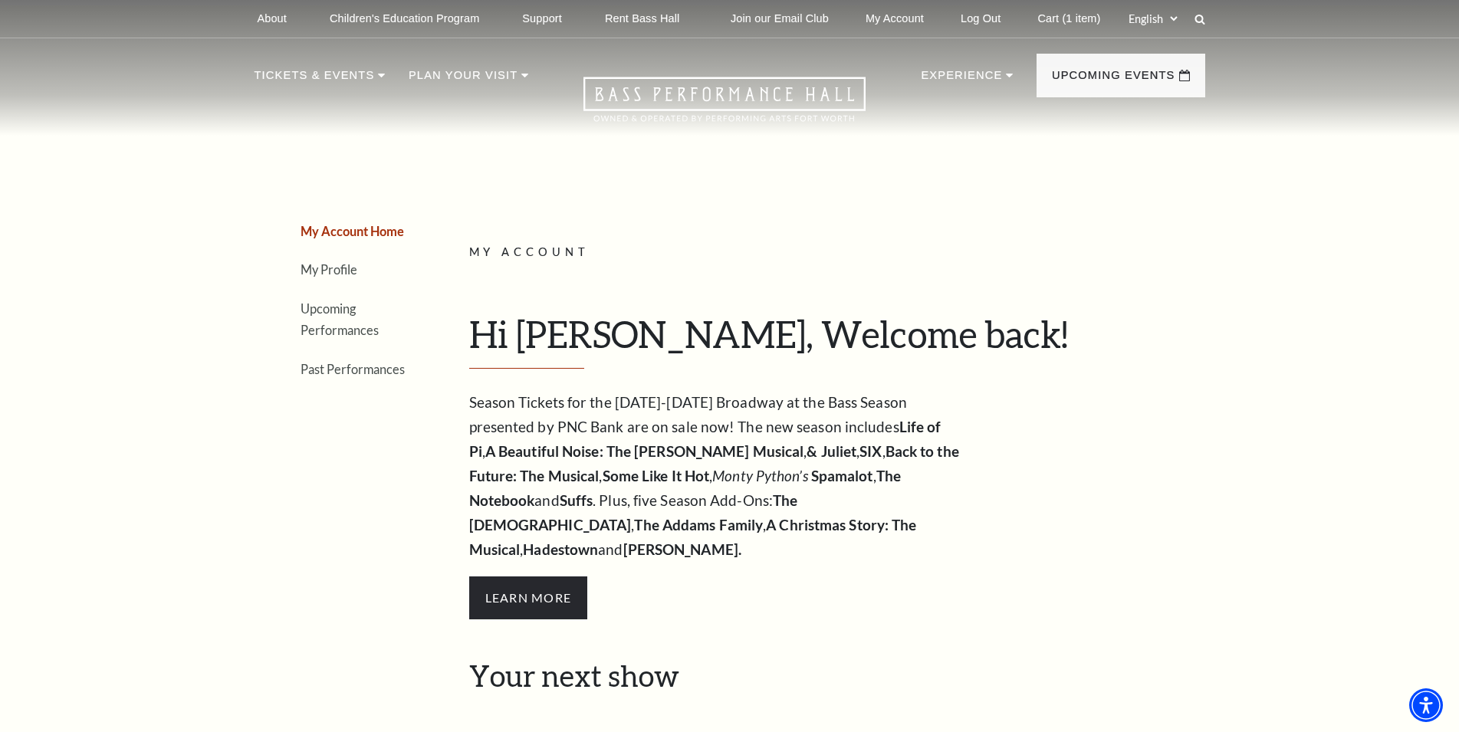
click at [339, 318] on li "Upcoming Performances" at bounding box center [355, 319] width 111 height 44
click at [330, 313] on link "Upcoming Performances" at bounding box center [339, 319] width 78 height 37
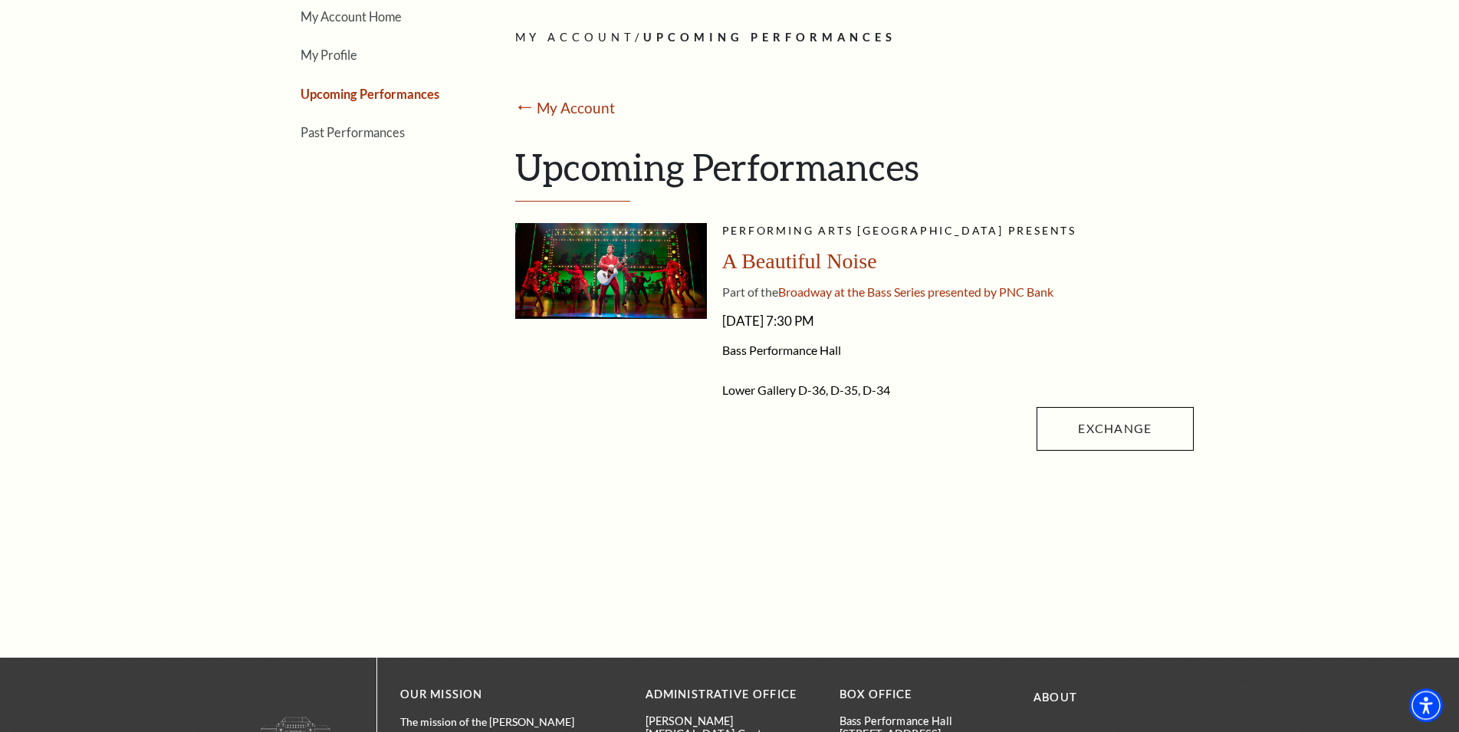
scroll to position [235, 0]
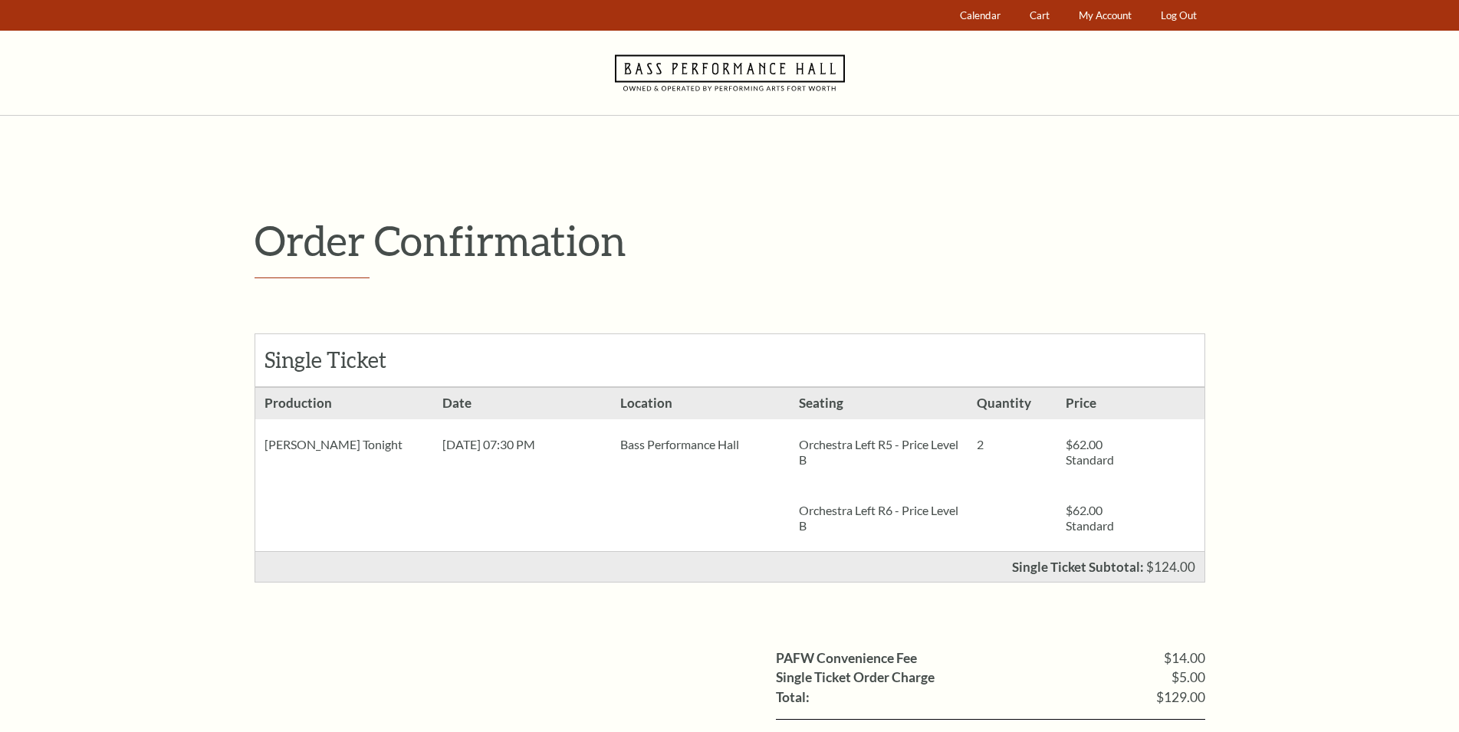
scroll to position [235, 0]
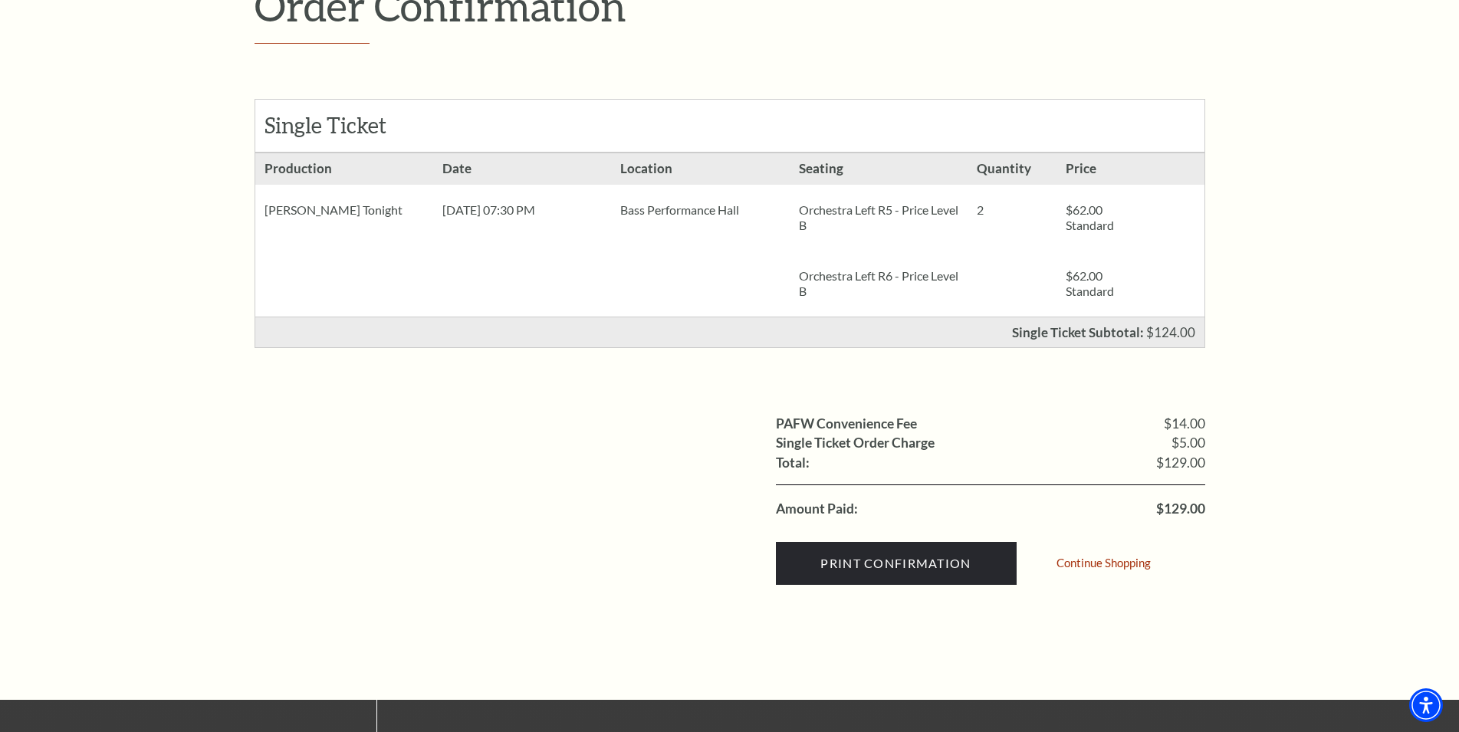
click at [1248, 225] on div "Order Confirmation Single Ticket Production 2 $62.00 Standard $62.00" at bounding box center [729, 290] width 1459 height 819
